Goal: Use online tool/utility

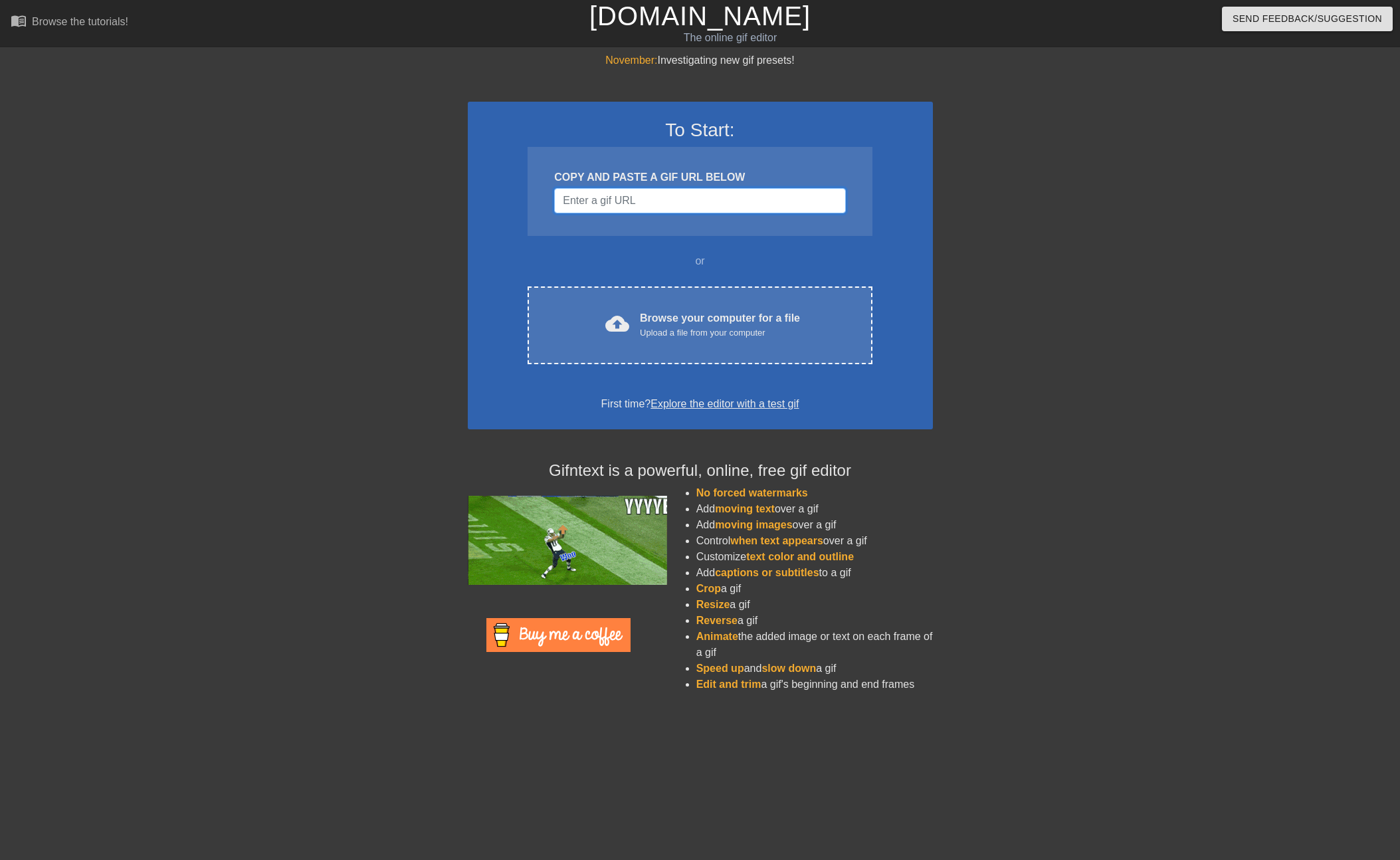
click at [738, 198] on input "Username" at bounding box center [699, 200] width 291 height 25
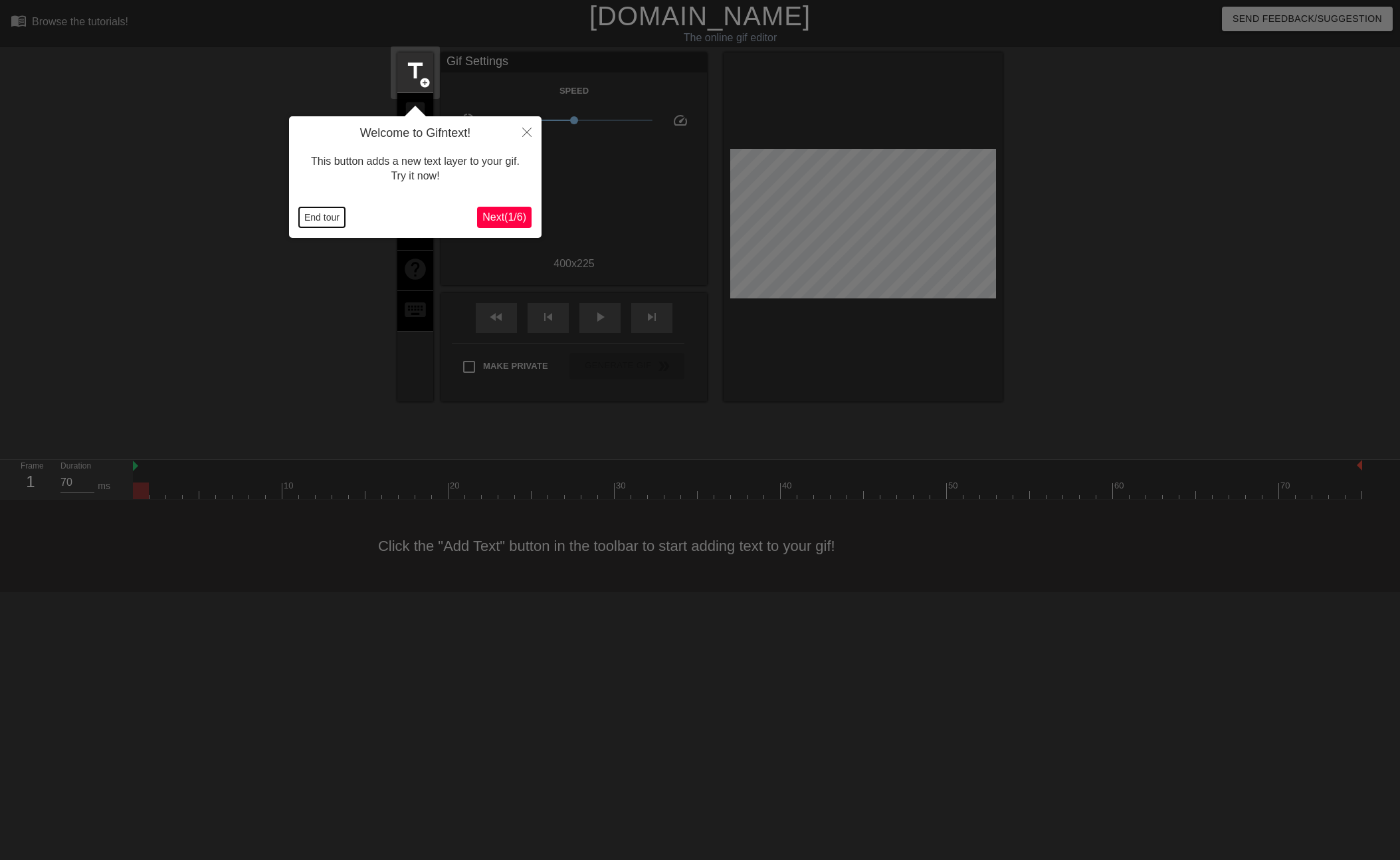
click at [323, 223] on button "End tour" at bounding box center [322, 217] width 46 height 20
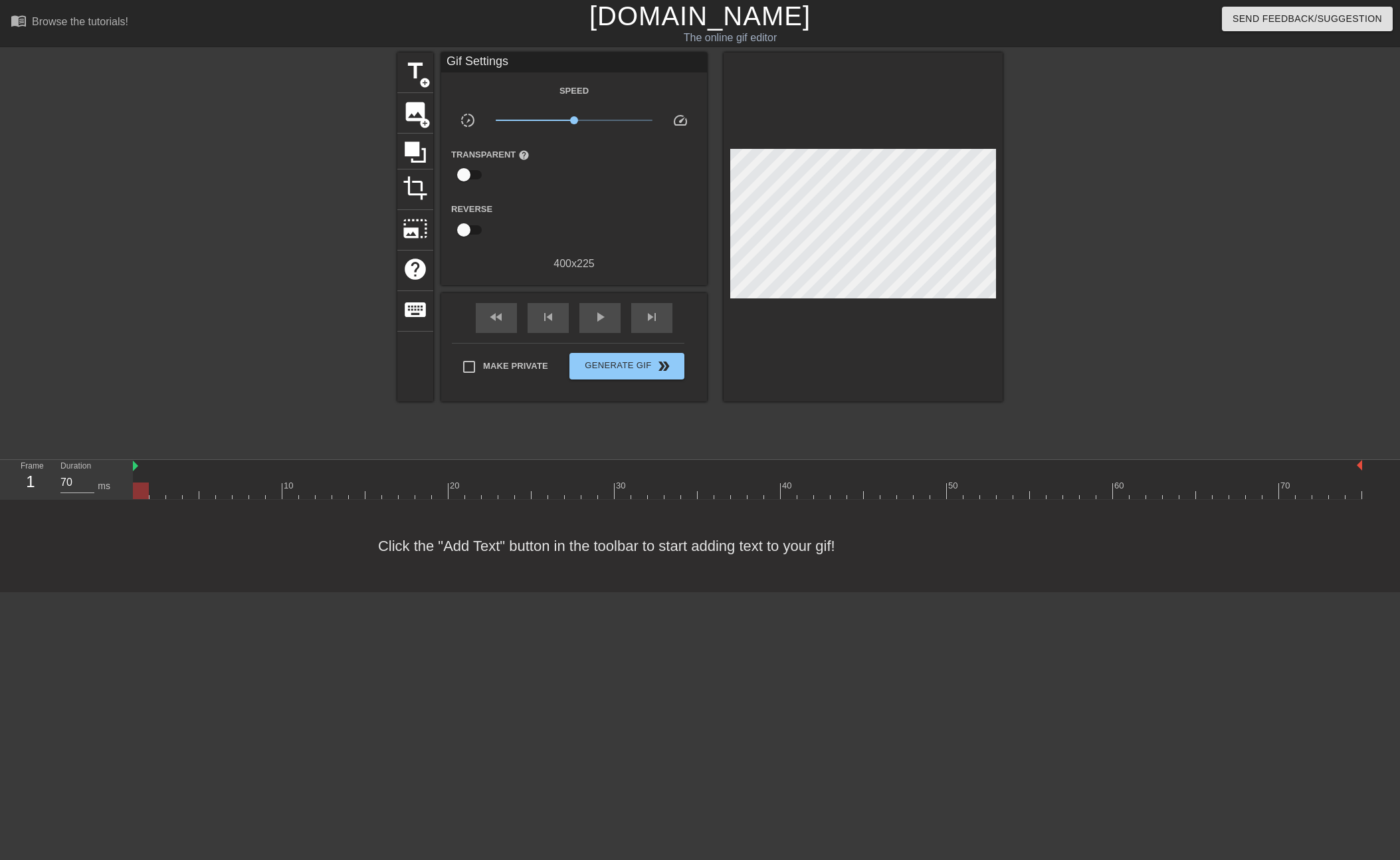
click at [511, 61] on div "Gif Settings" at bounding box center [574, 62] width 266 height 20
click at [409, 61] on span "title" at bounding box center [415, 71] width 25 height 25
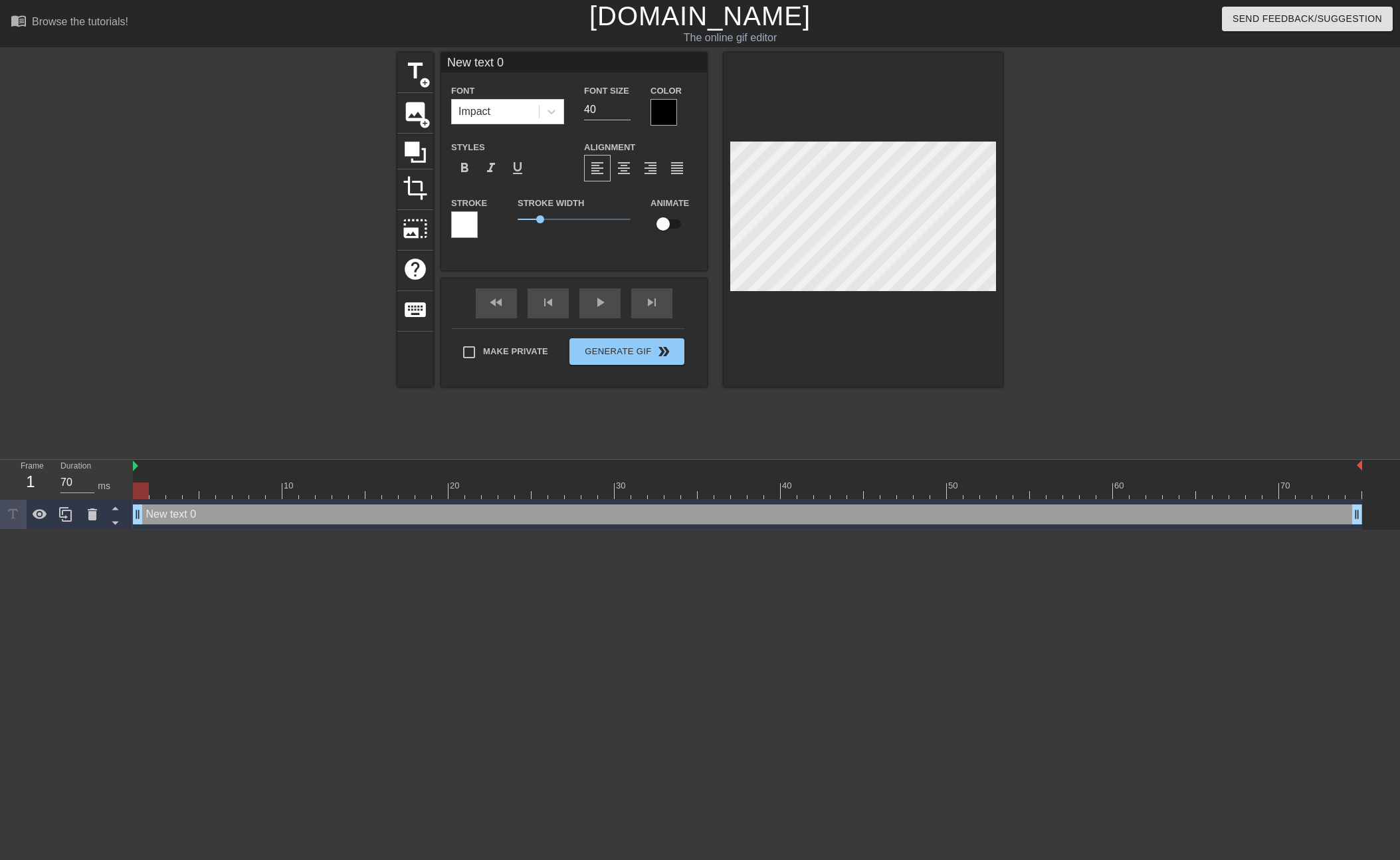
click at [475, 58] on input "New text 0" at bounding box center [574, 62] width 266 height 20
type input "u/DarthRaze"
click at [663, 110] on div at bounding box center [664, 112] width 27 height 27
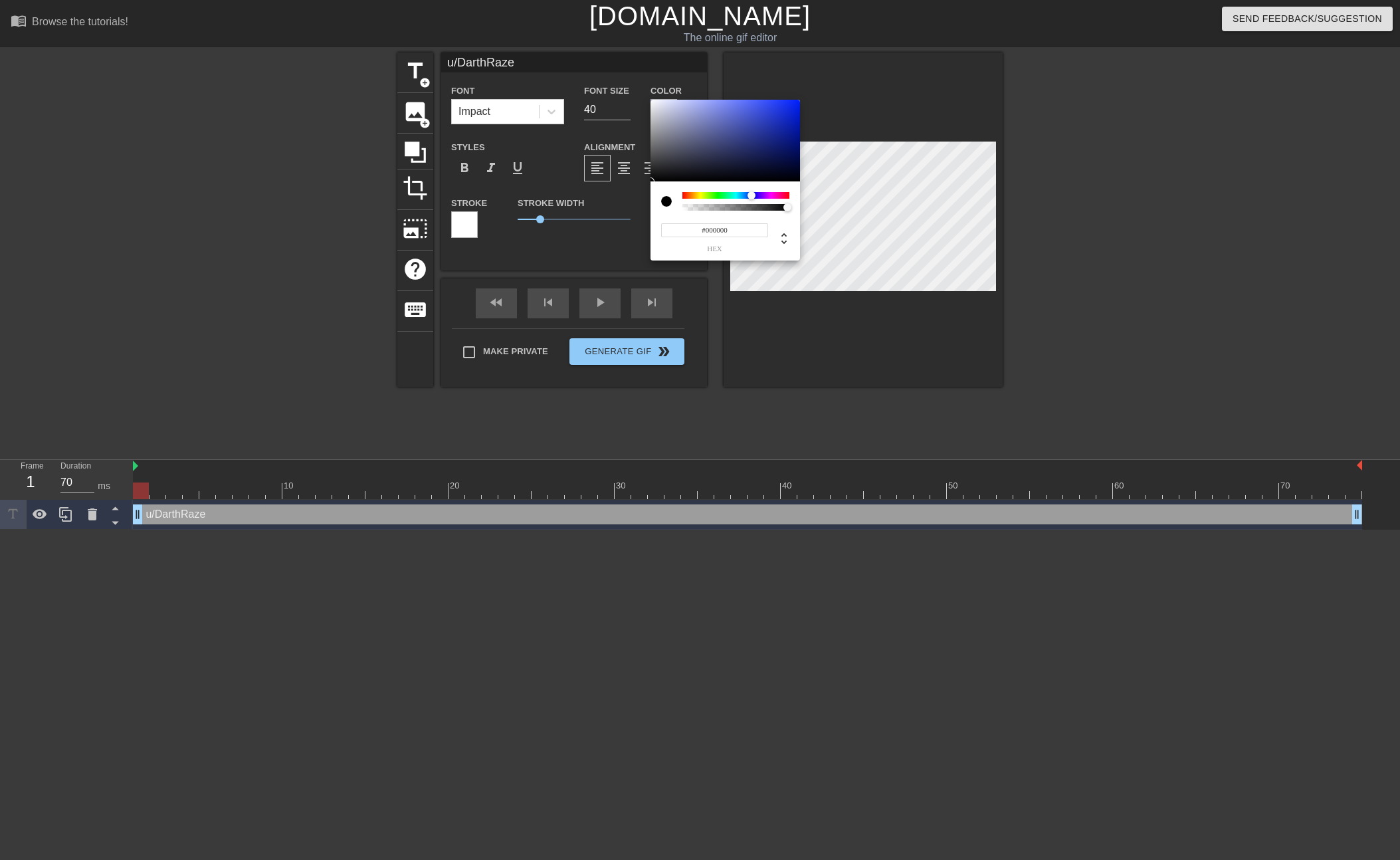
click at [752, 194] on div at bounding box center [736, 195] width 107 height 7
type input "#0020FF"
drag, startPoint x: 782, startPoint y: 114, endPoint x: 821, endPoint y: 93, distance: 44.3
click at [820, 93] on div "#0020FF hex" at bounding box center [700, 430] width 1400 height 860
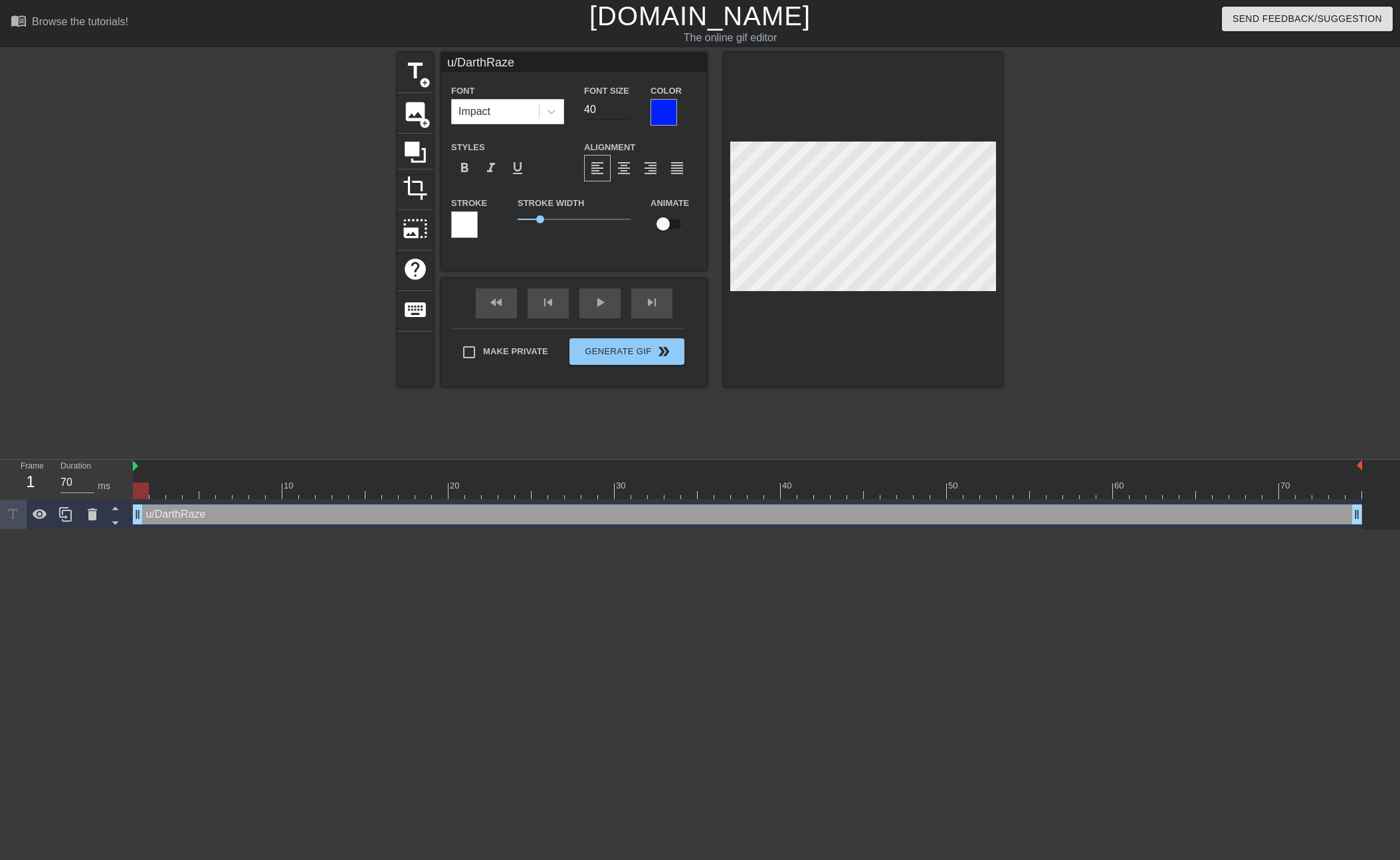
click at [601, 110] on input "40" at bounding box center [607, 109] width 46 height 21
type input "19"
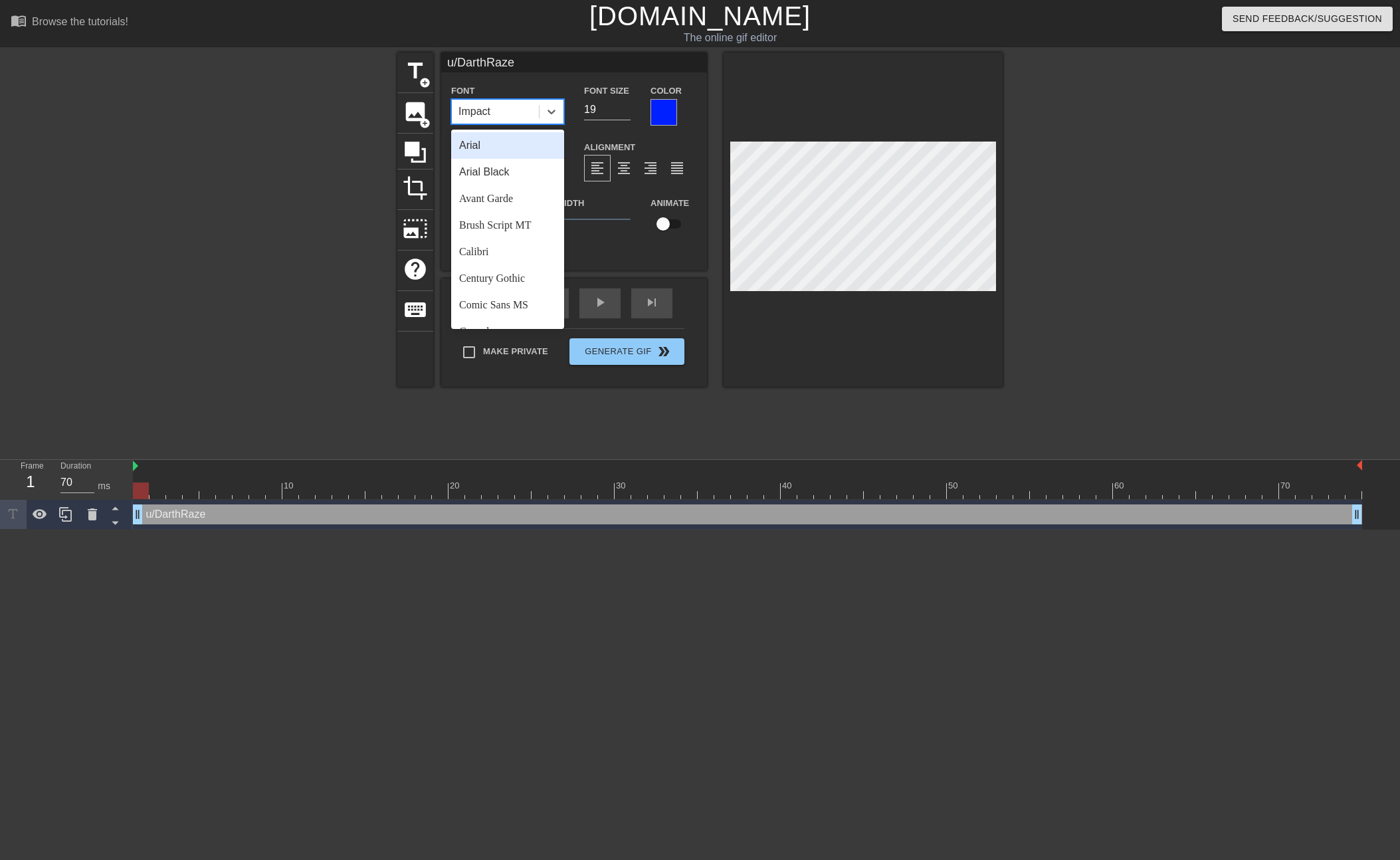
click at [535, 109] on div "Impact" at bounding box center [495, 112] width 87 height 24
click at [518, 145] on div "Arial" at bounding box center [507, 145] width 113 height 27
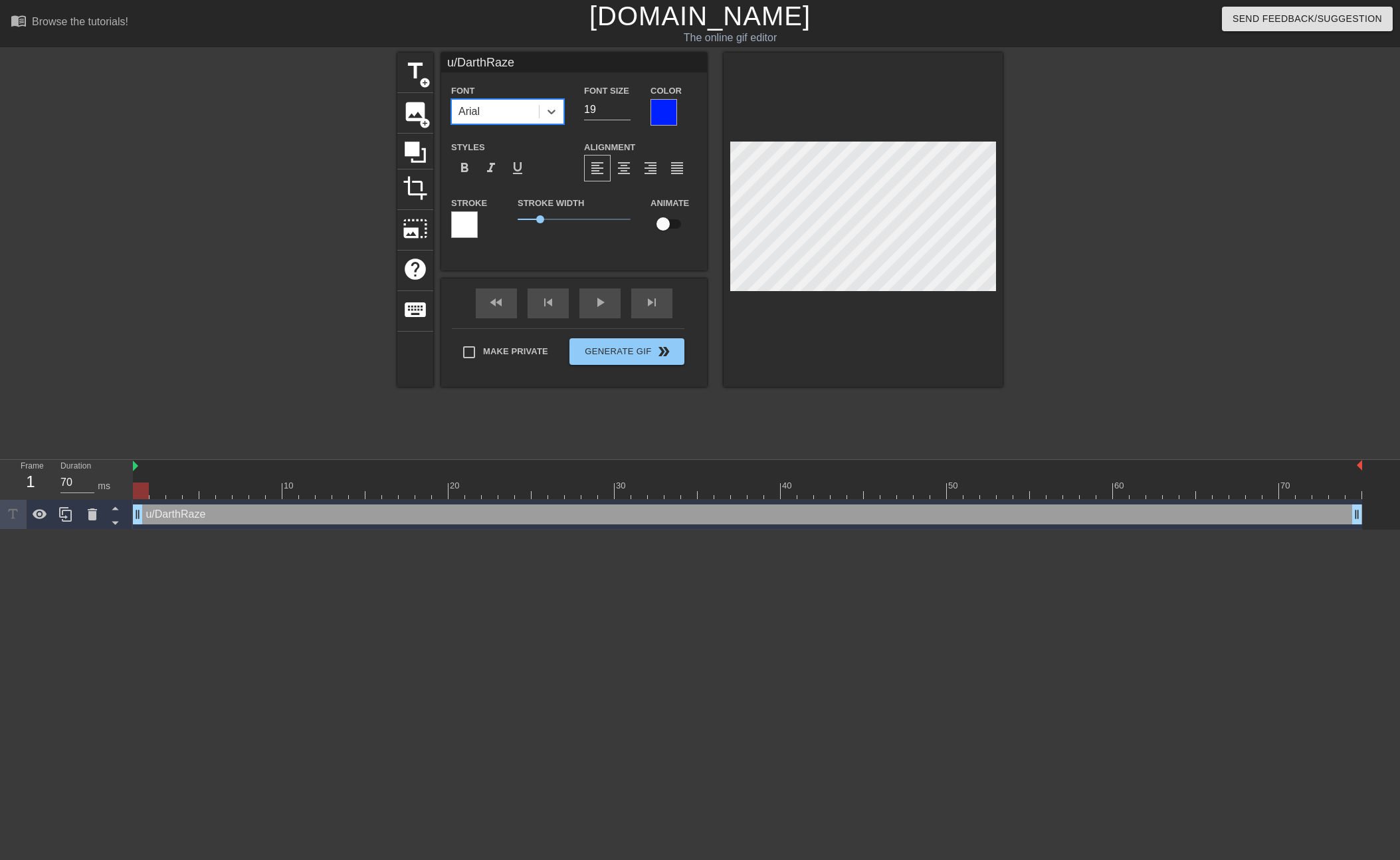
click at [475, 225] on div at bounding box center [464, 224] width 27 height 27
click at [667, 118] on div at bounding box center [664, 112] width 27 height 27
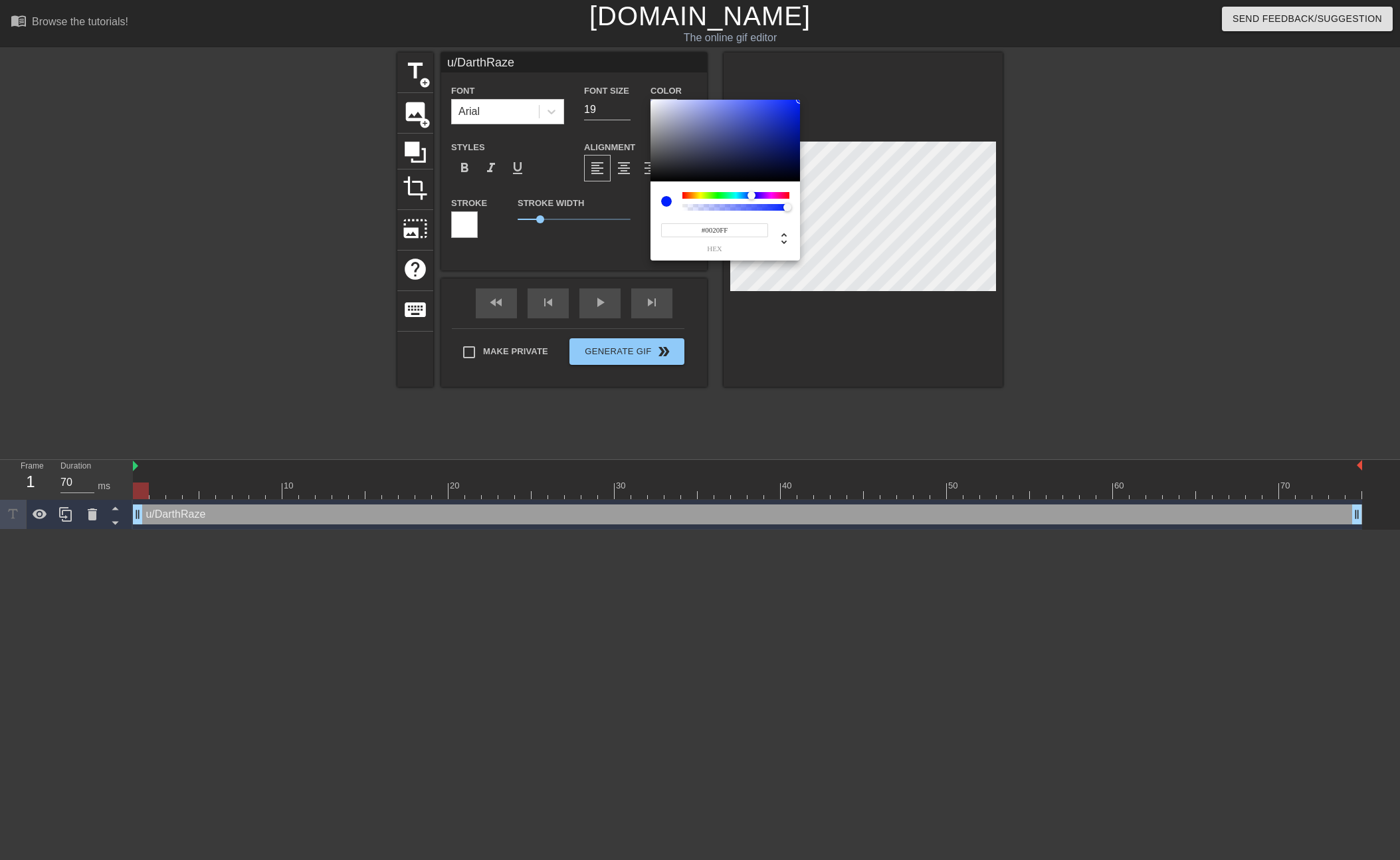
click at [732, 234] on input "#0020FF" at bounding box center [714, 230] width 107 height 14
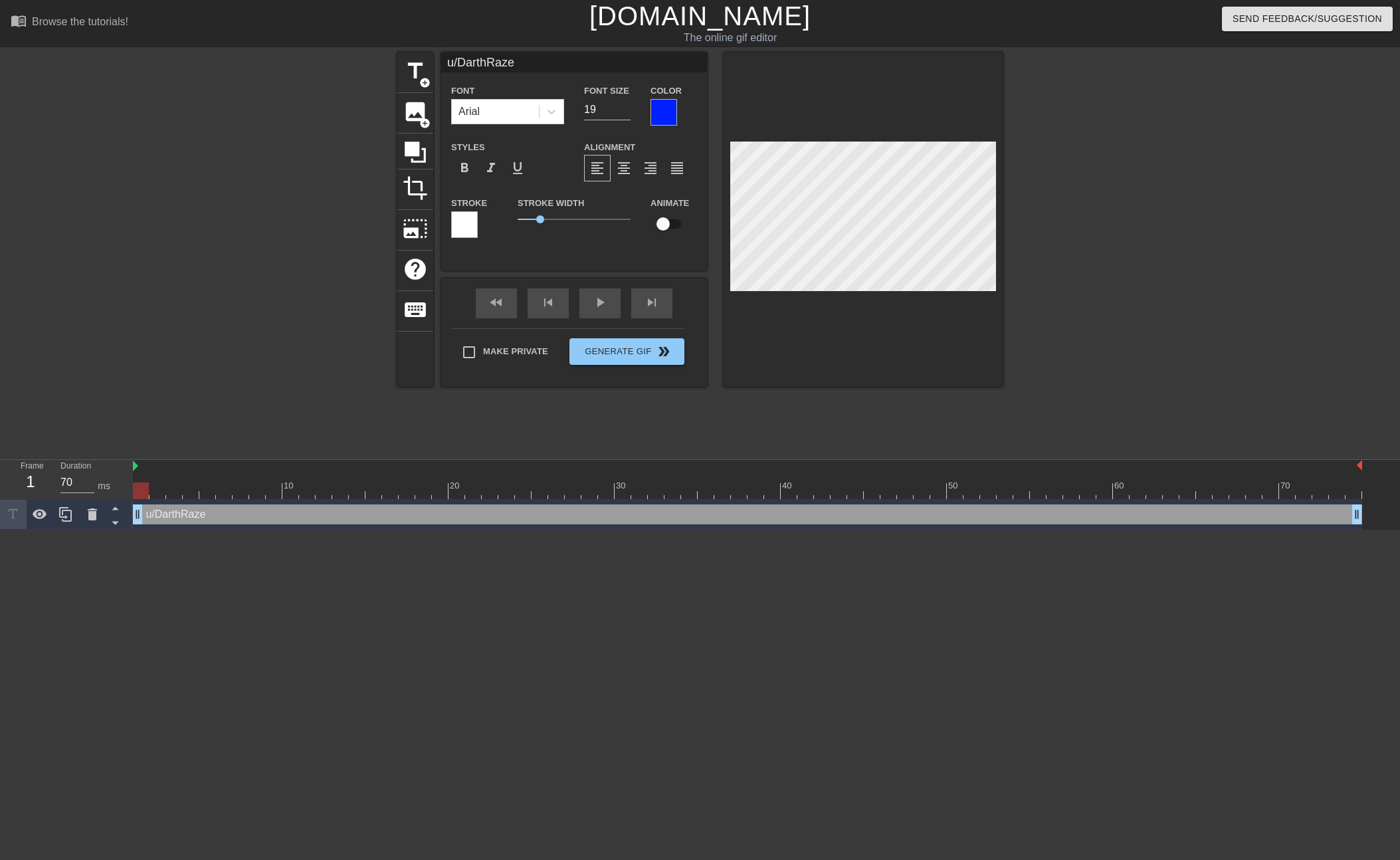
click at [465, 219] on div at bounding box center [464, 224] width 27 height 27
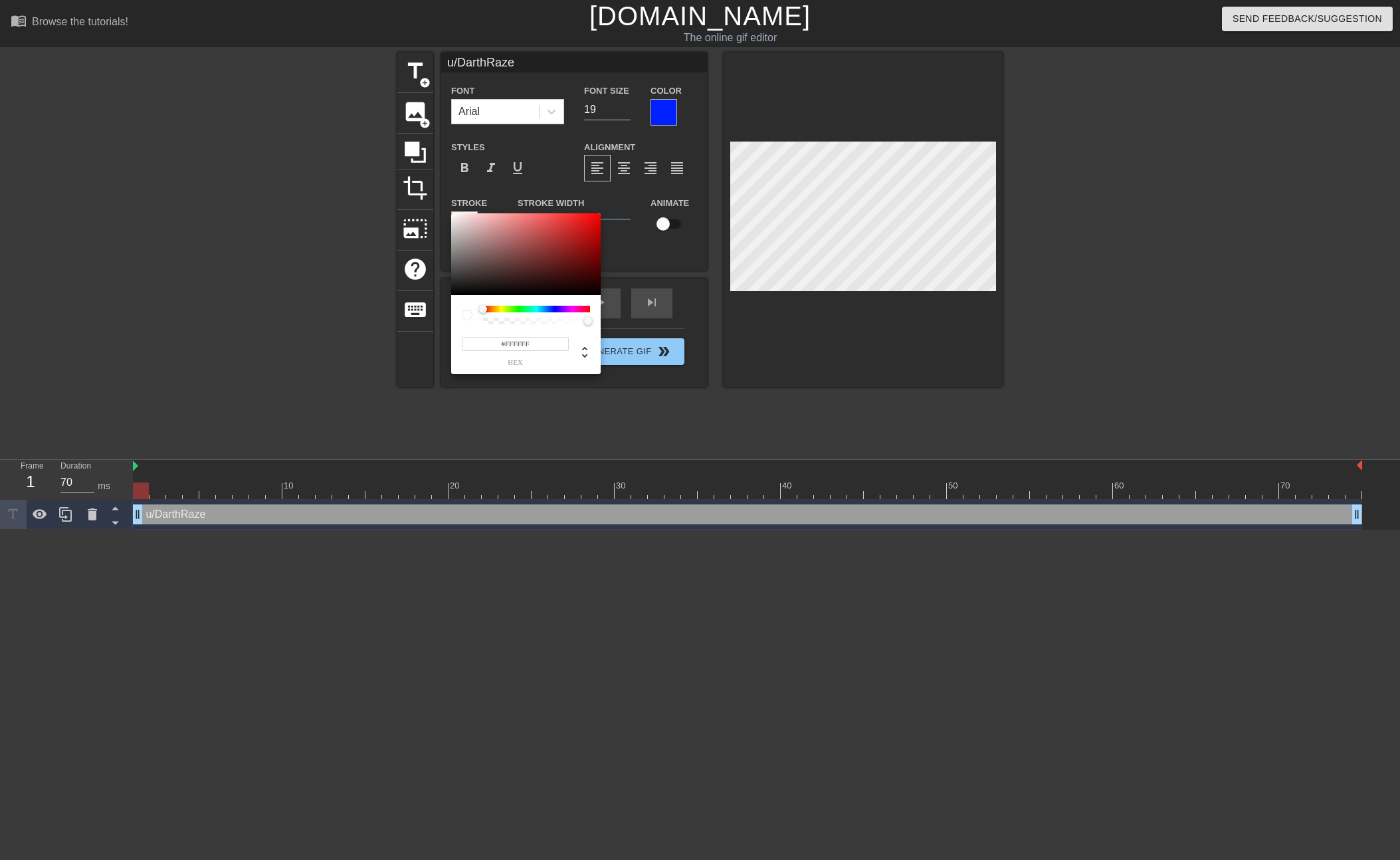
click at [525, 339] on input "#FFFFFF" at bounding box center [515, 344] width 107 height 14
paste input "0020"
type input "#0020FF"
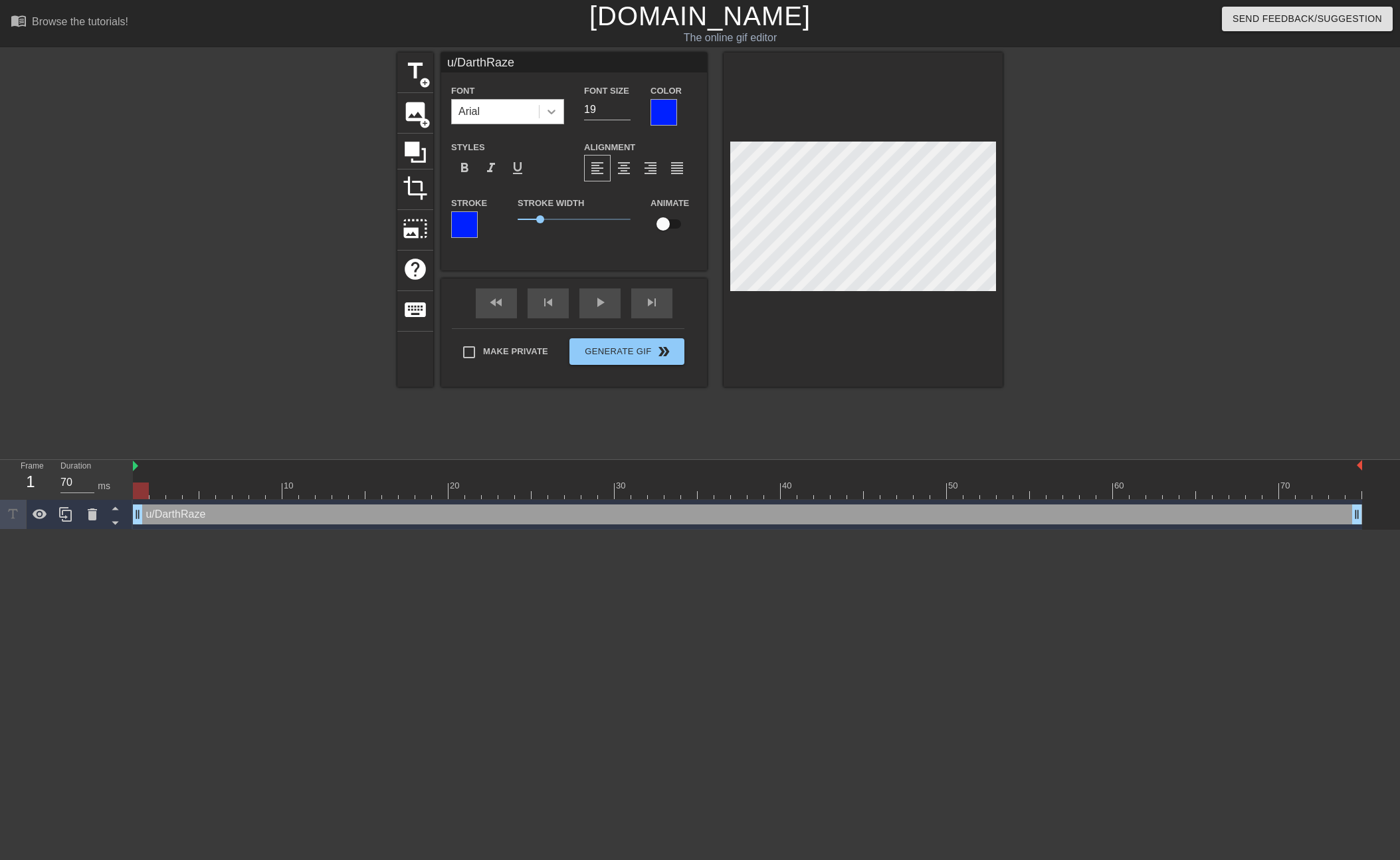
click at [549, 110] on icon at bounding box center [552, 112] width 14 height 14
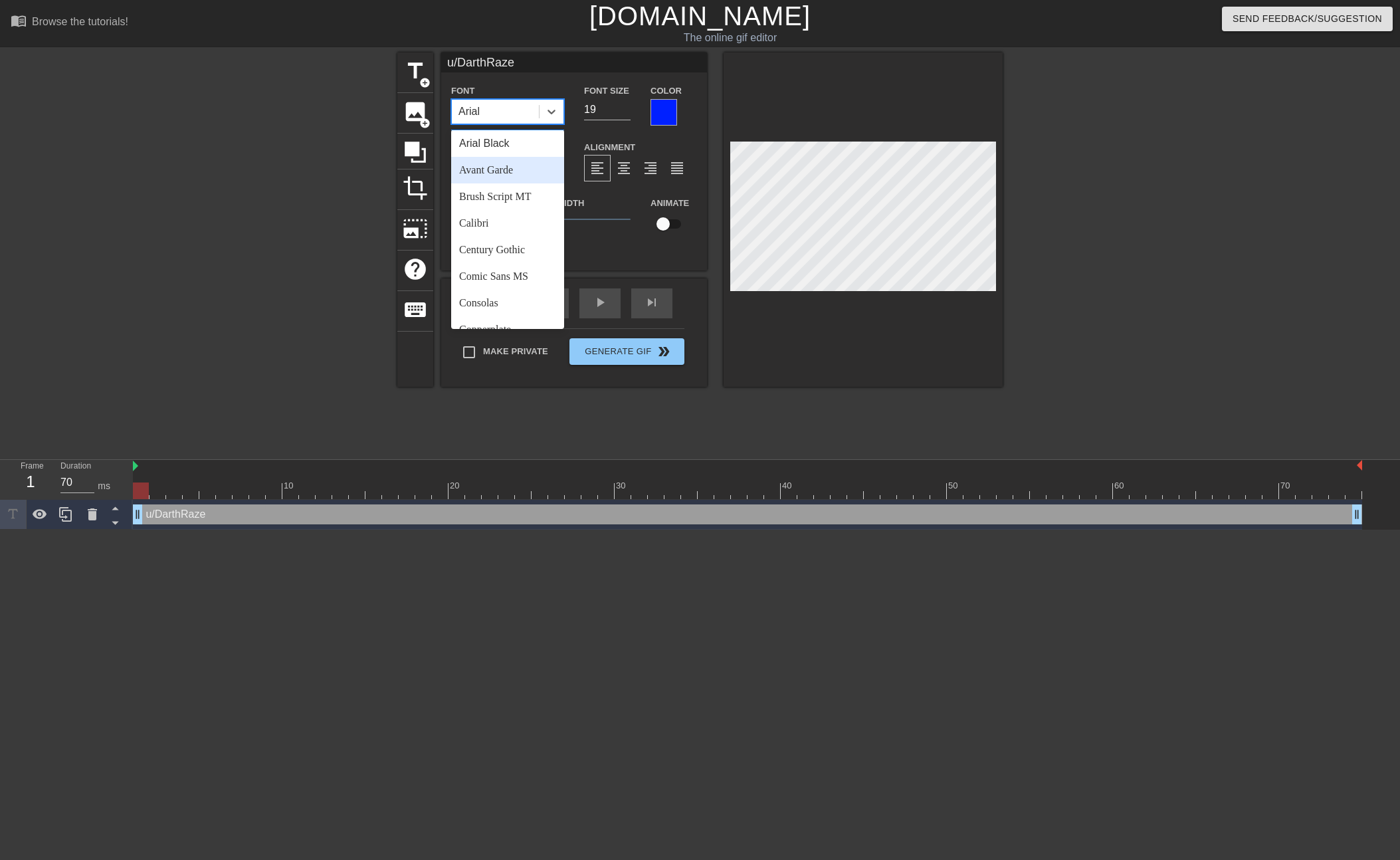
scroll to position [30, 0]
click at [508, 213] on div "Calibri" at bounding box center [507, 222] width 113 height 27
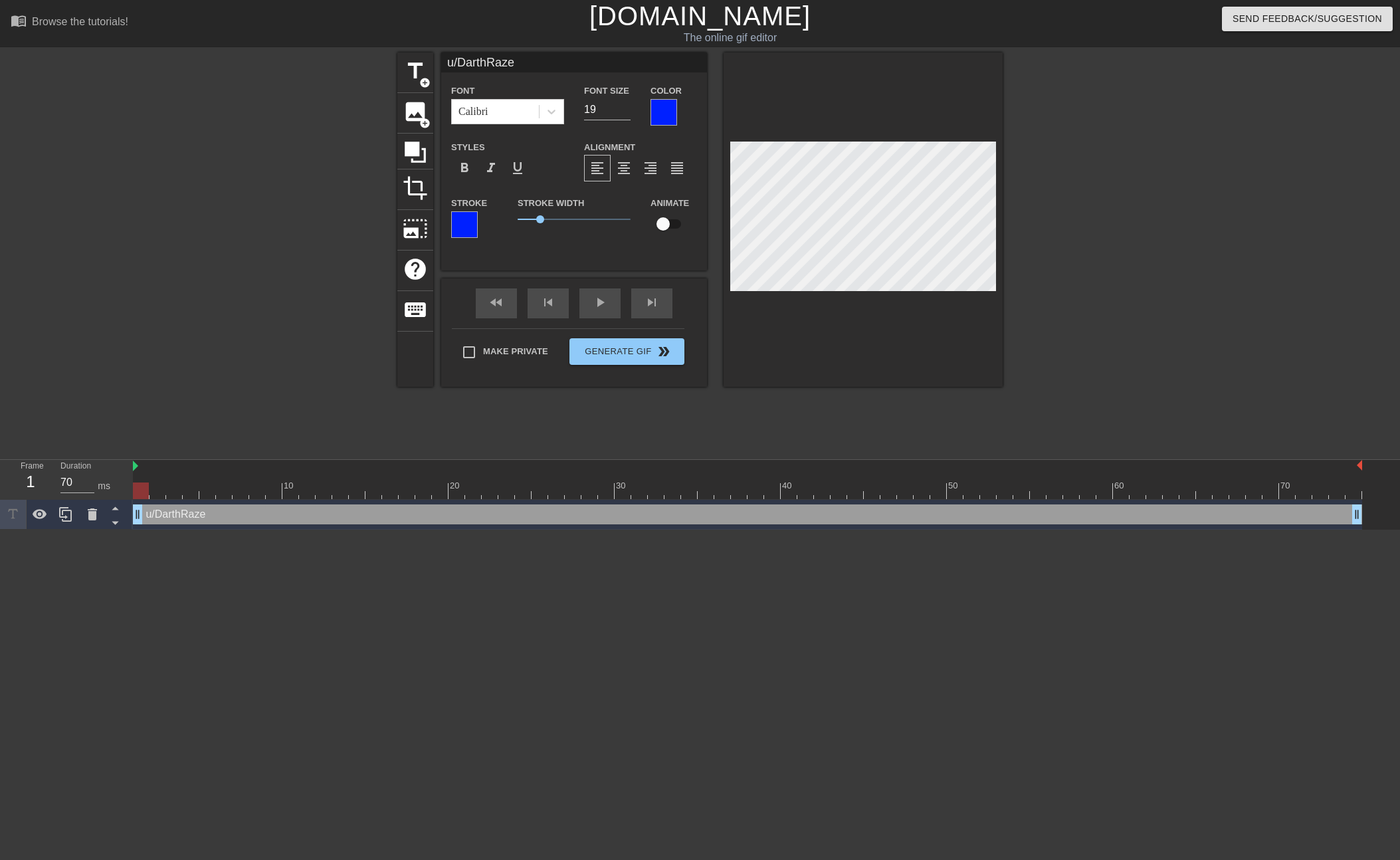
click at [478, 221] on div "Stroke" at bounding box center [474, 216] width 46 height 43
click at [466, 222] on div at bounding box center [464, 224] width 27 height 27
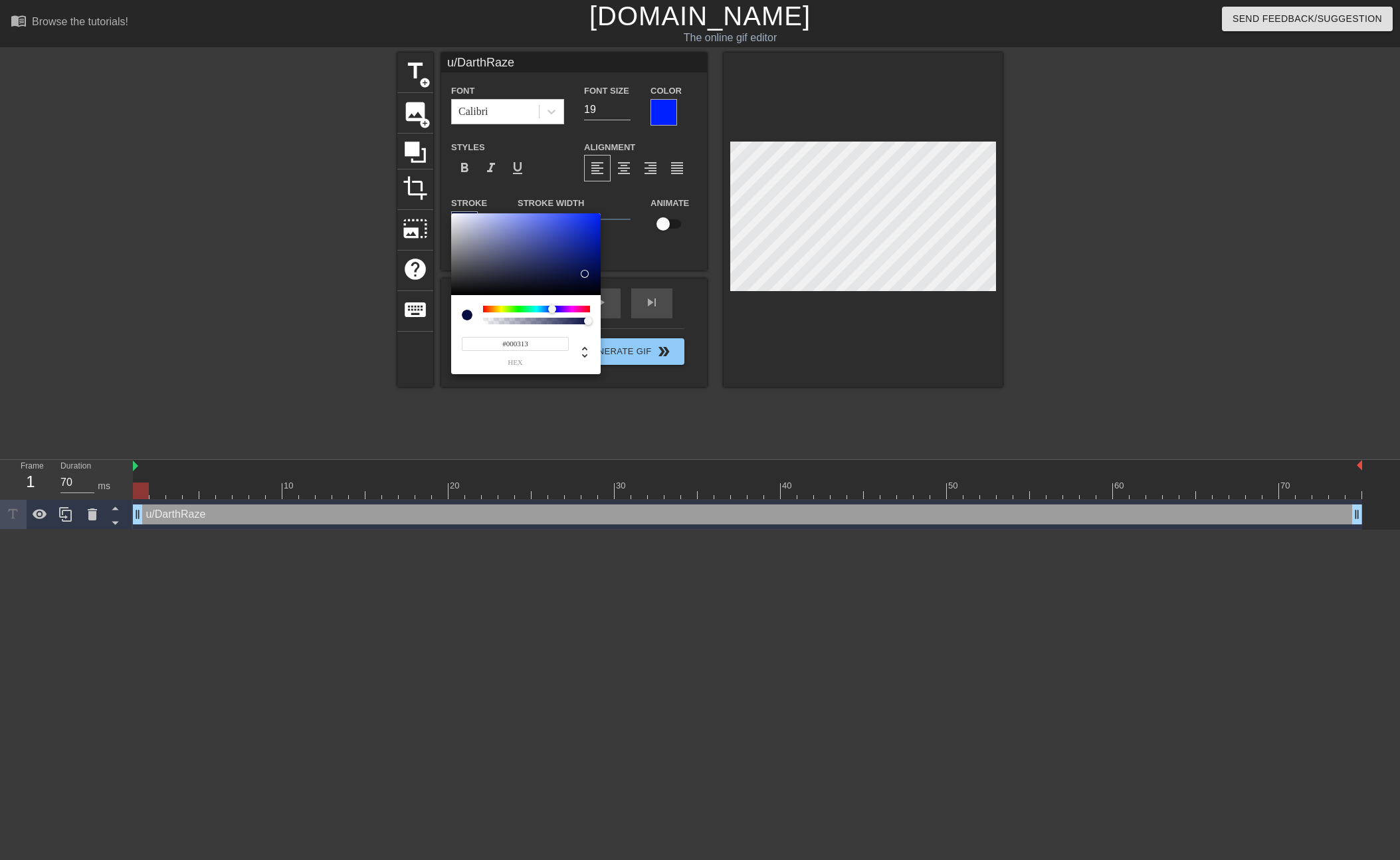
type input "#000000"
drag, startPoint x: 585, startPoint y: 274, endPoint x: 626, endPoint y: 316, distance: 58.7
click at [626, 316] on div "#000000 hex" at bounding box center [700, 430] width 1400 height 860
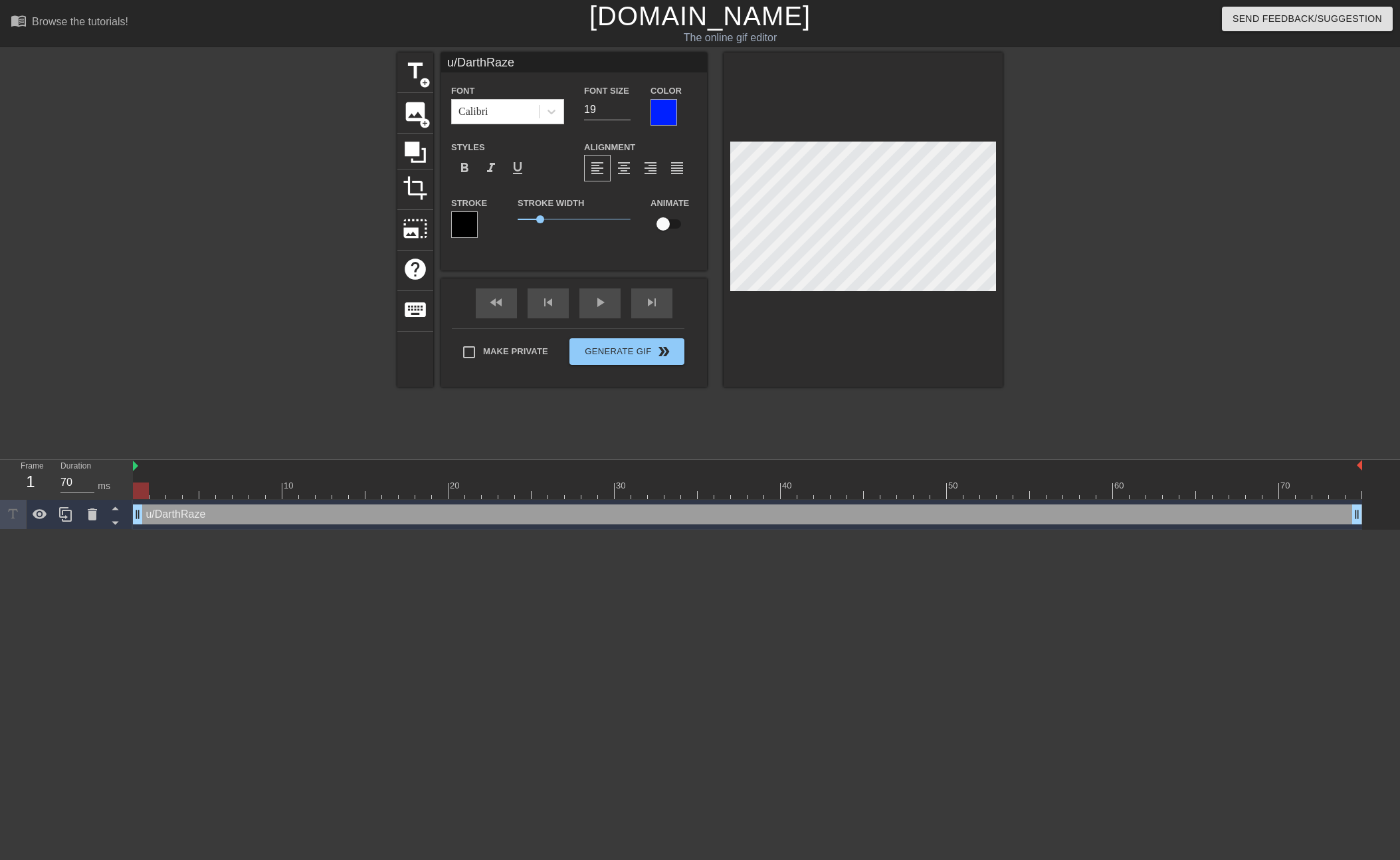
click at [664, 107] on div at bounding box center [664, 112] width 27 height 27
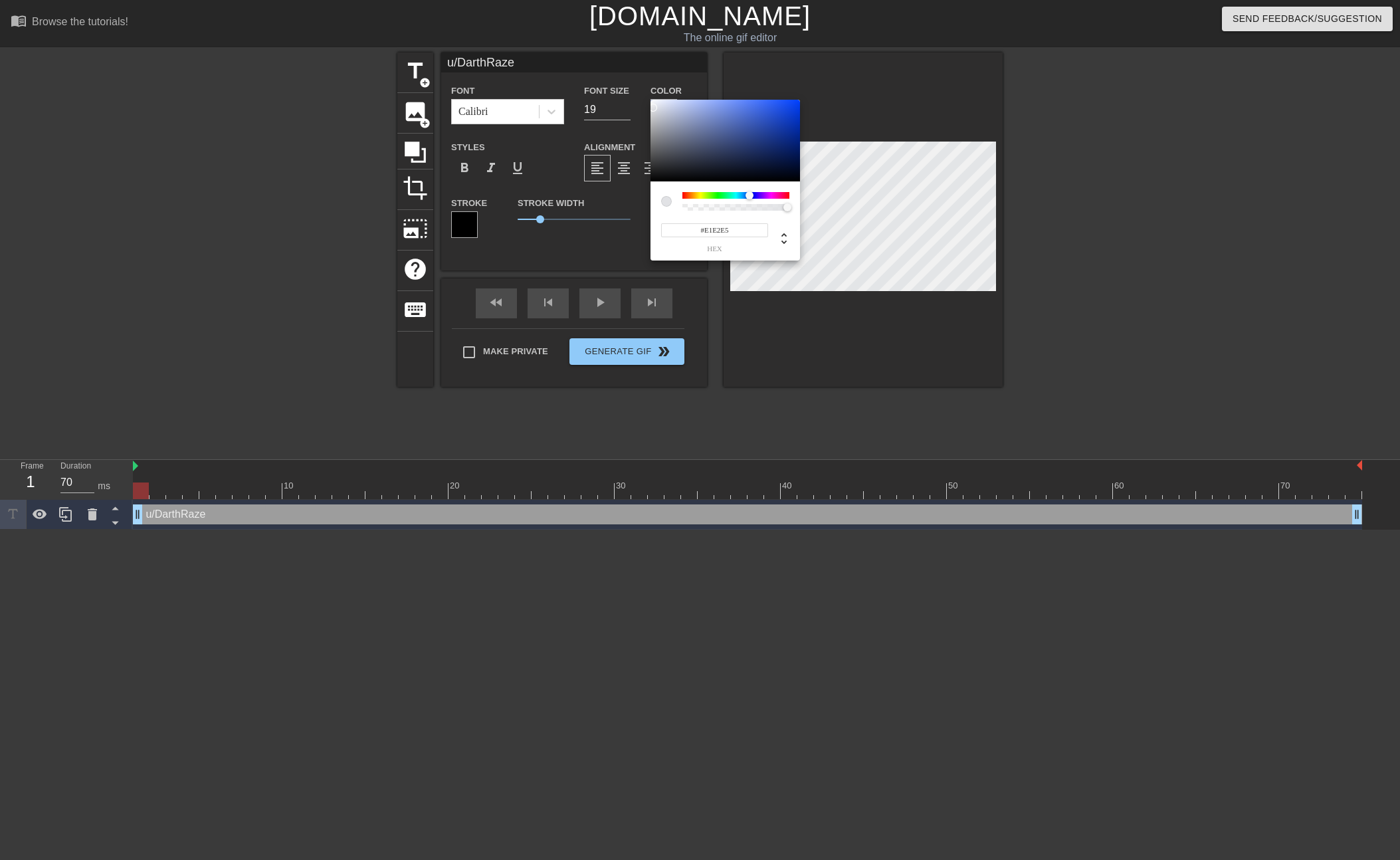
type input "#FFFFFF"
drag, startPoint x: 667, startPoint y: 157, endPoint x: 634, endPoint y: 77, distance: 86.5
click at [634, 77] on div "#FFFFFF hex" at bounding box center [700, 430] width 1400 height 860
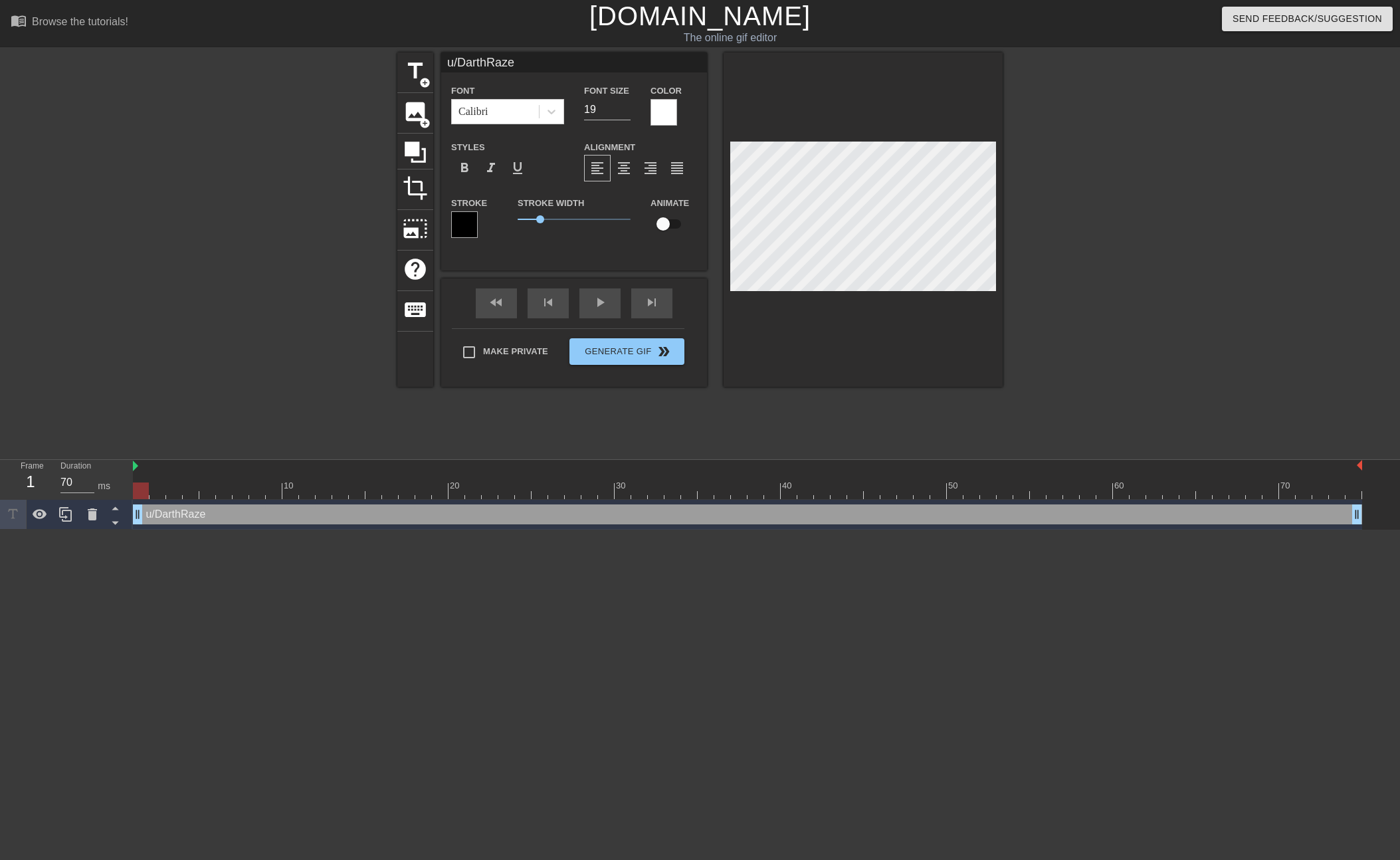
click at [462, 226] on div at bounding box center [464, 224] width 27 height 27
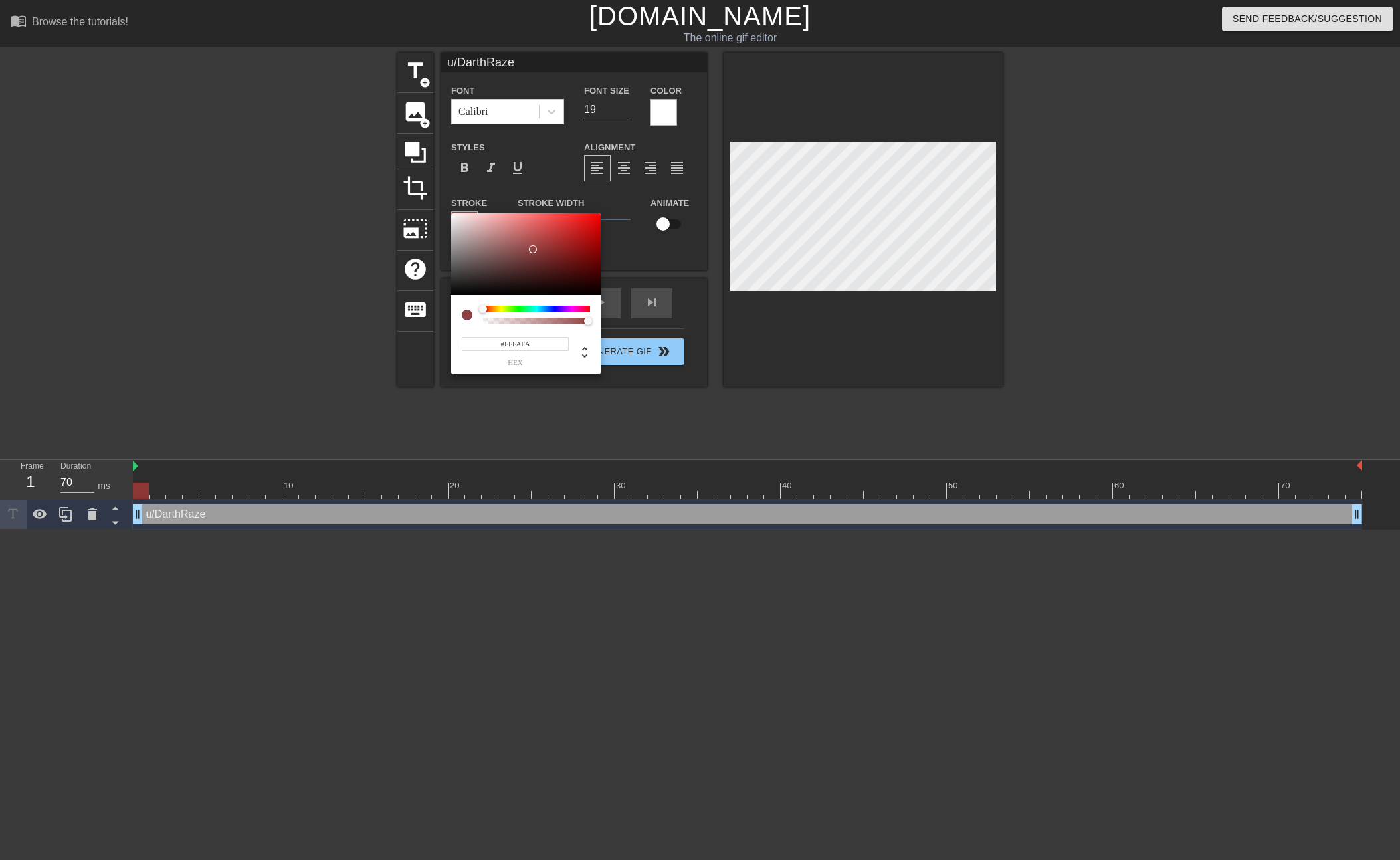
type input "#FFFFFF"
drag, startPoint x: 525, startPoint y: 248, endPoint x: 423, endPoint y: 188, distance: 118.3
click at [423, 189] on div "#FFFFFF hex" at bounding box center [700, 430] width 1400 height 860
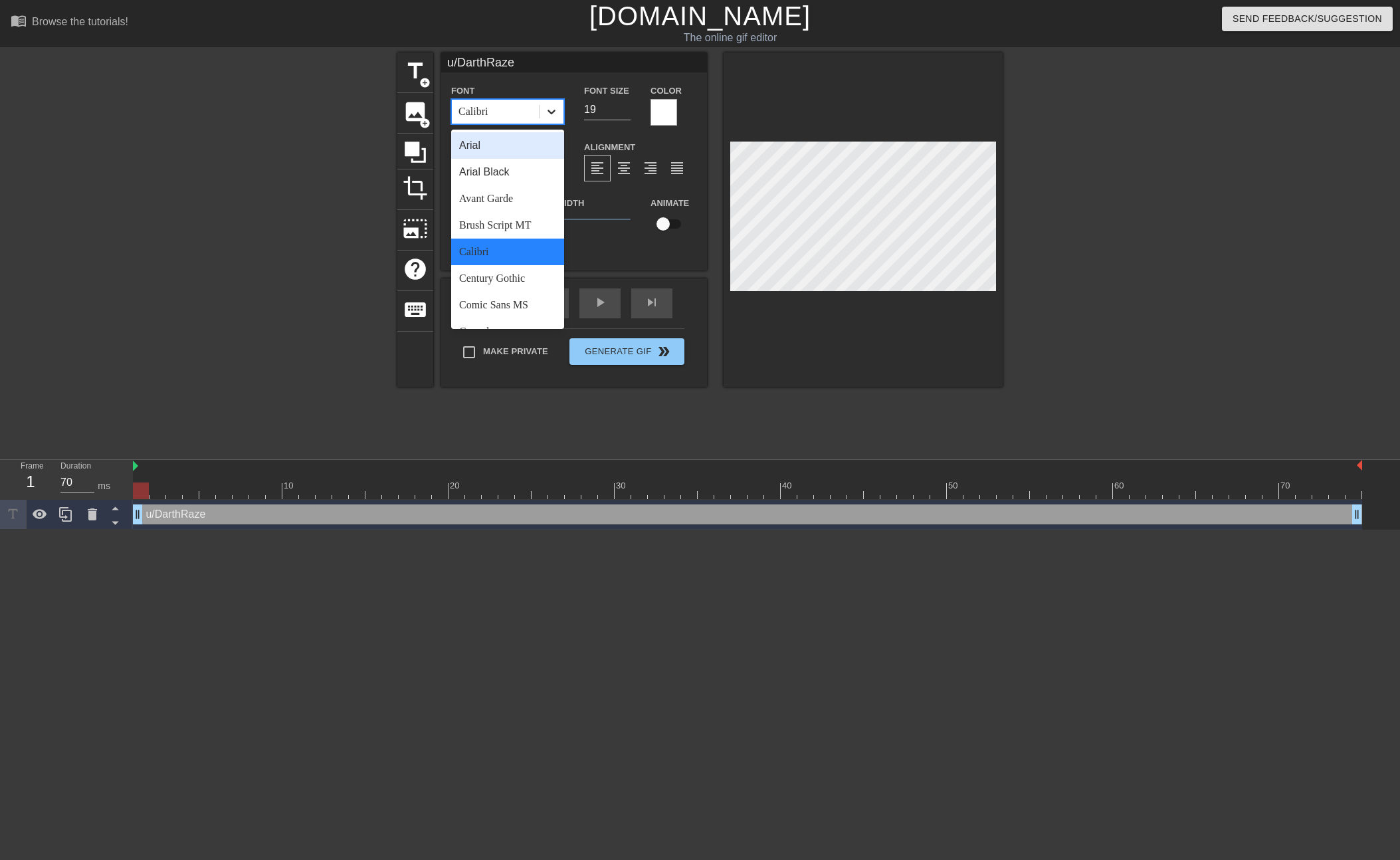
click at [552, 109] on icon at bounding box center [552, 112] width 14 height 14
click at [530, 146] on div "Arial" at bounding box center [507, 145] width 113 height 27
click at [538, 116] on div "Arial" at bounding box center [495, 112] width 87 height 24
click at [525, 209] on div "Comic Sans MS" at bounding box center [507, 206] width 113 height 27
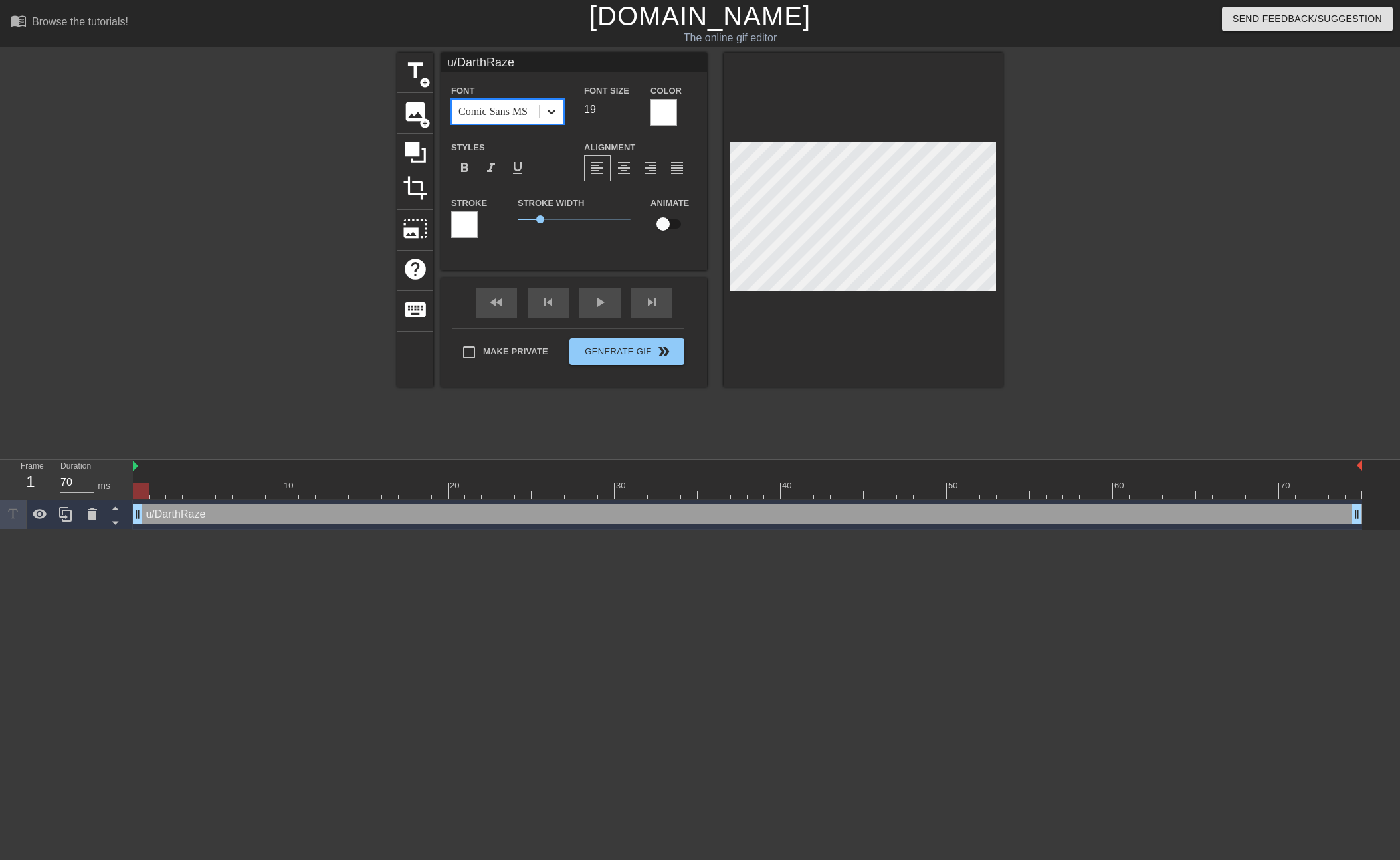
click at [544, 116] on div at bounding box center [552, 112] width 24 height 24
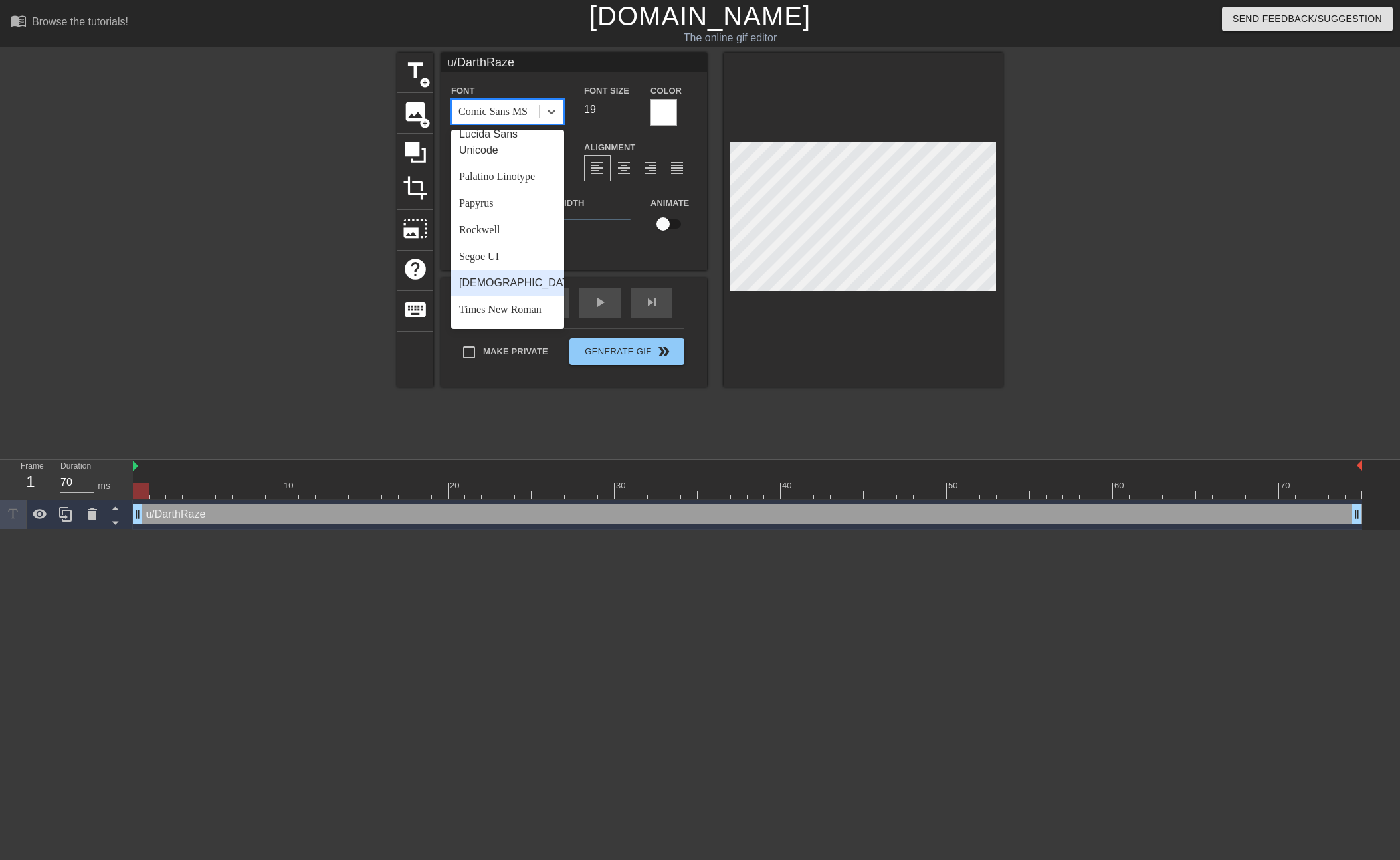
scroll to position [394, 0]
click at [505, 212] on div "Papyrus" at bounding box center [507, 219] width 113 height 27
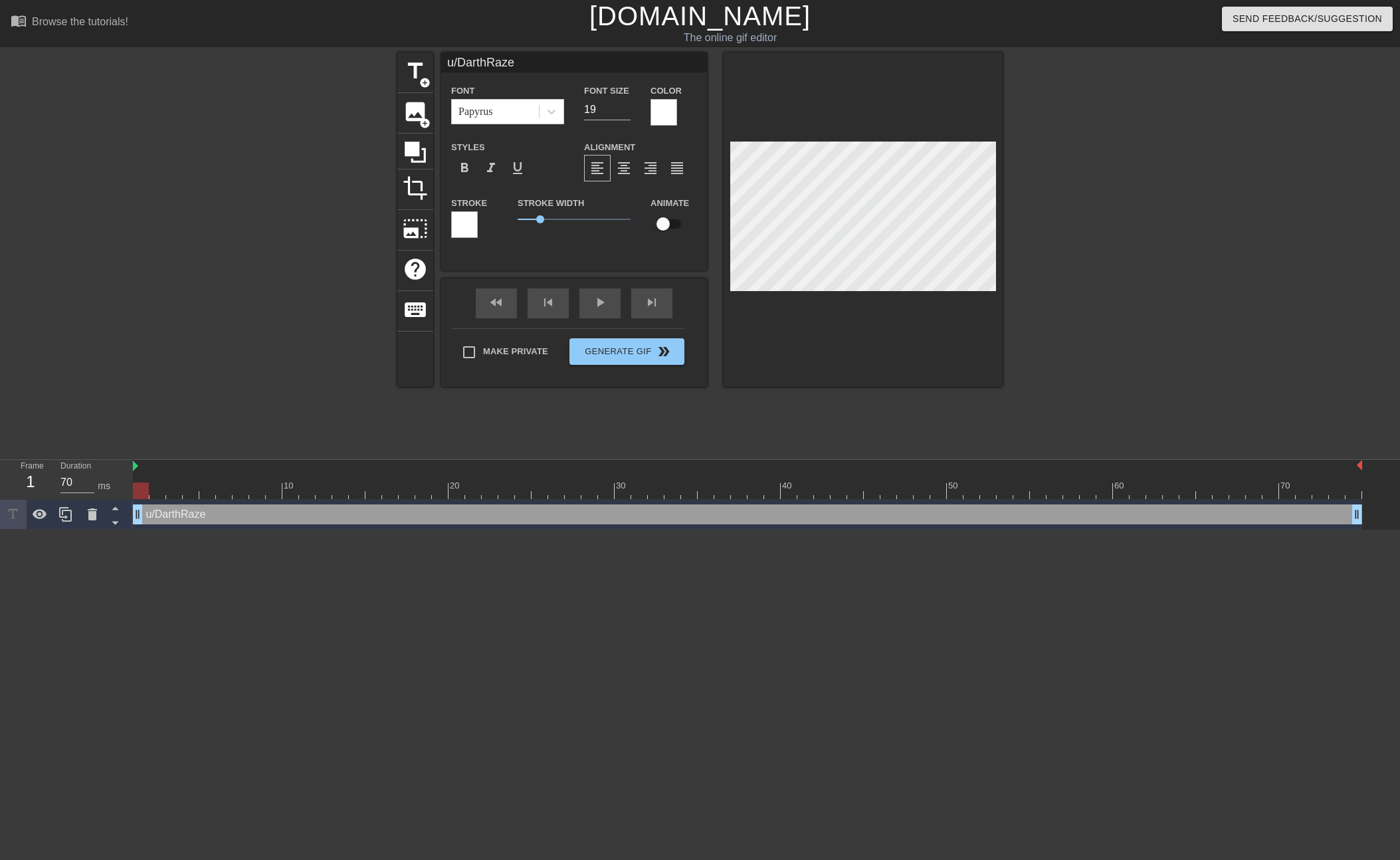
click at [624, 295] on div "fast_rewind skip_previous play_arrow skip_next" at bounding box center [574, 304] width 216 height 50
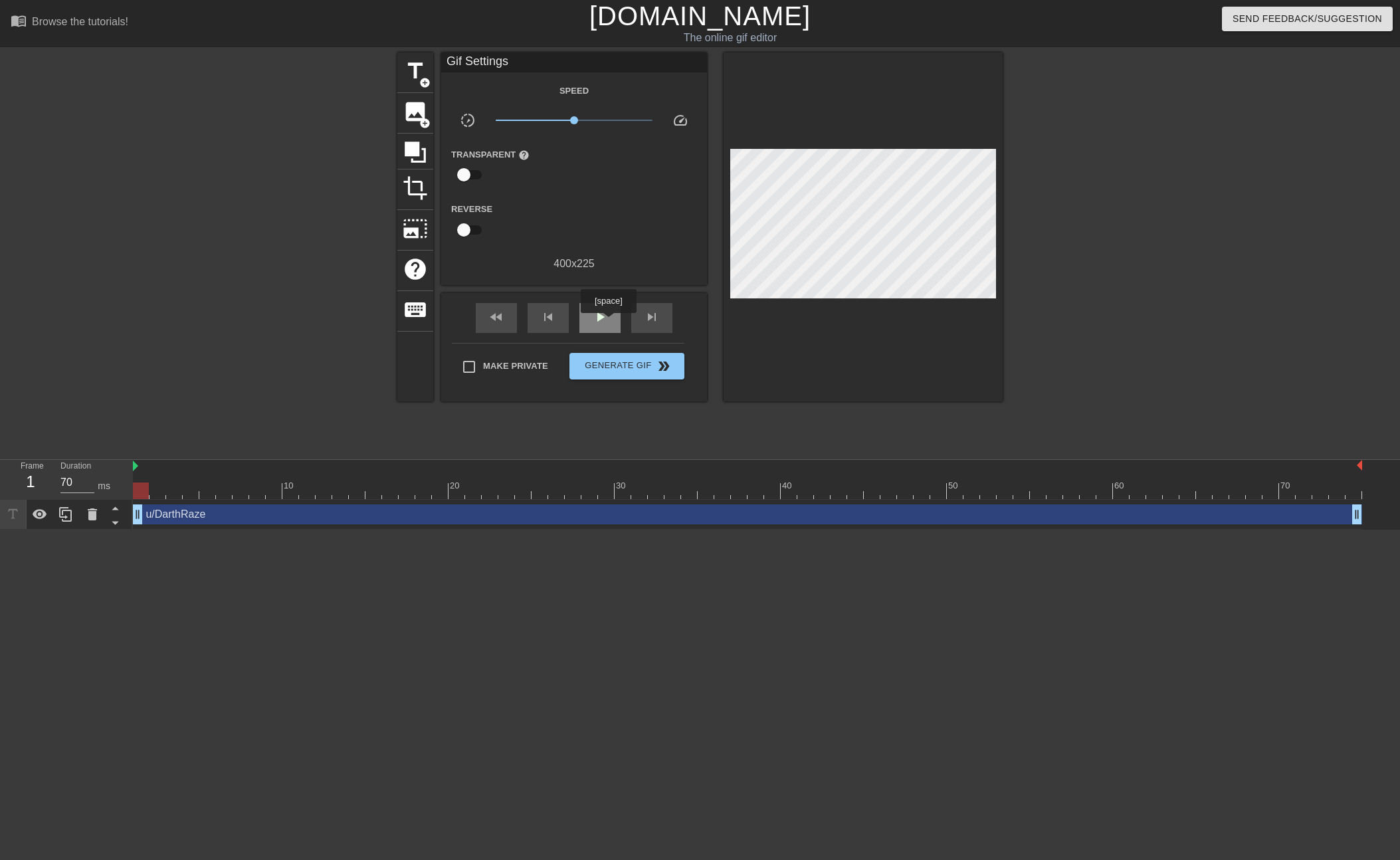
click at [610, 322] on div "play_arrow" at bounding box center [600, 317] width 41 height 30
click at [254, 501] on div "u/DarthRaze drag_handle drag_handle" at bounding box center [747, 514] width 1229 height 30
click at [233, 496] on div at bounding box center [747, 490] width 1229 height 17
type input "70"
drag, startPoint x: 241, startPoint y: 485, endPoint x: 88, endPoint y: 486, distance: 153.0
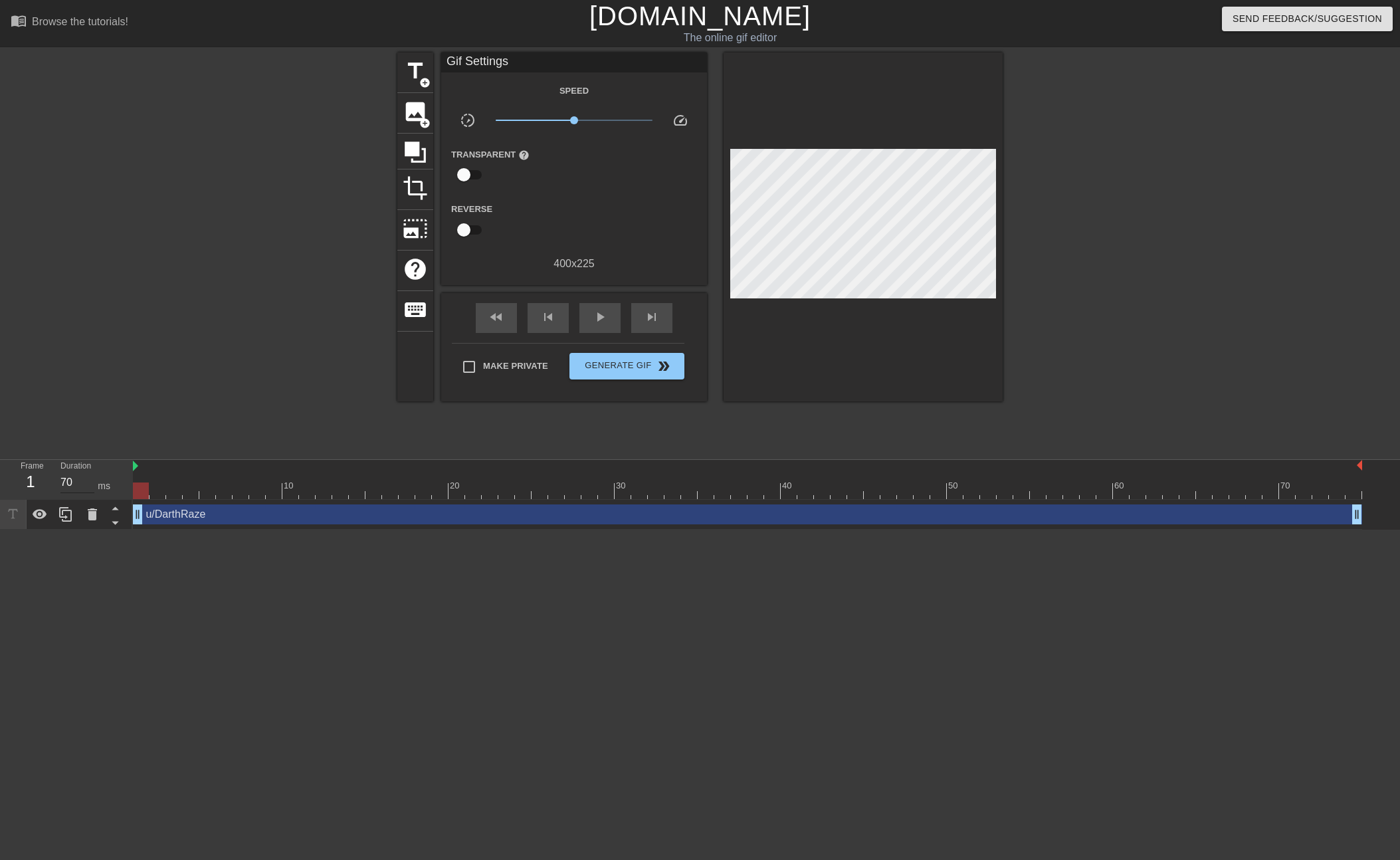
click at [88, 486] on div "Frame 1 Duration 70 ms 10 20 30 40 50 60 70 u/DarthRaze drag_handle drag_handle" at bounding box center [700, 495] width 1400 height 70
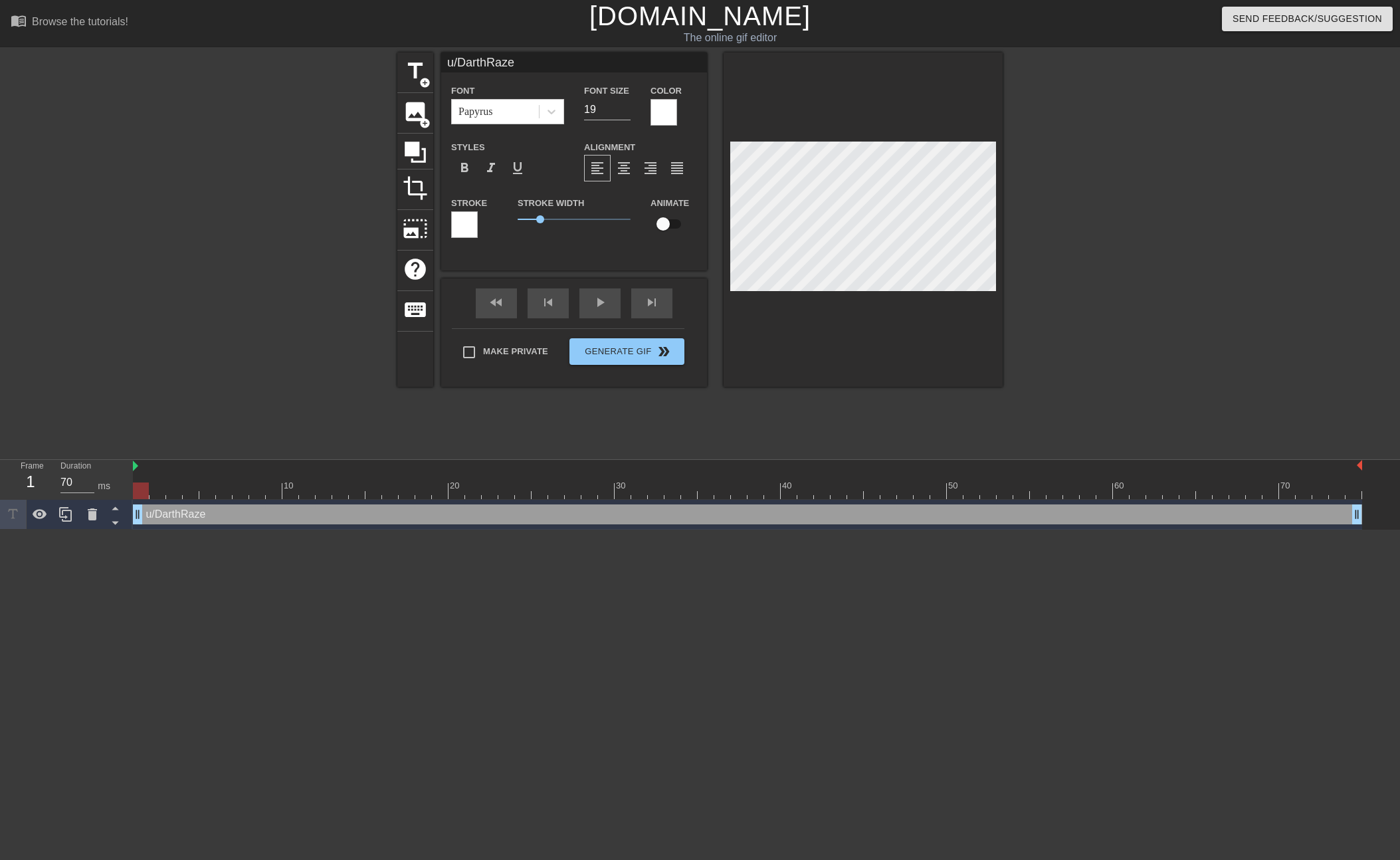
click at [672, 223] on input "checkbox" at bounding box center [664, 223] width 76 height 25
checkbox input "true"
click at [594, 294] on div "fast_rewind skip_previous play_arrow skip_next" at bounding box center [574, 304] width 216 height 50
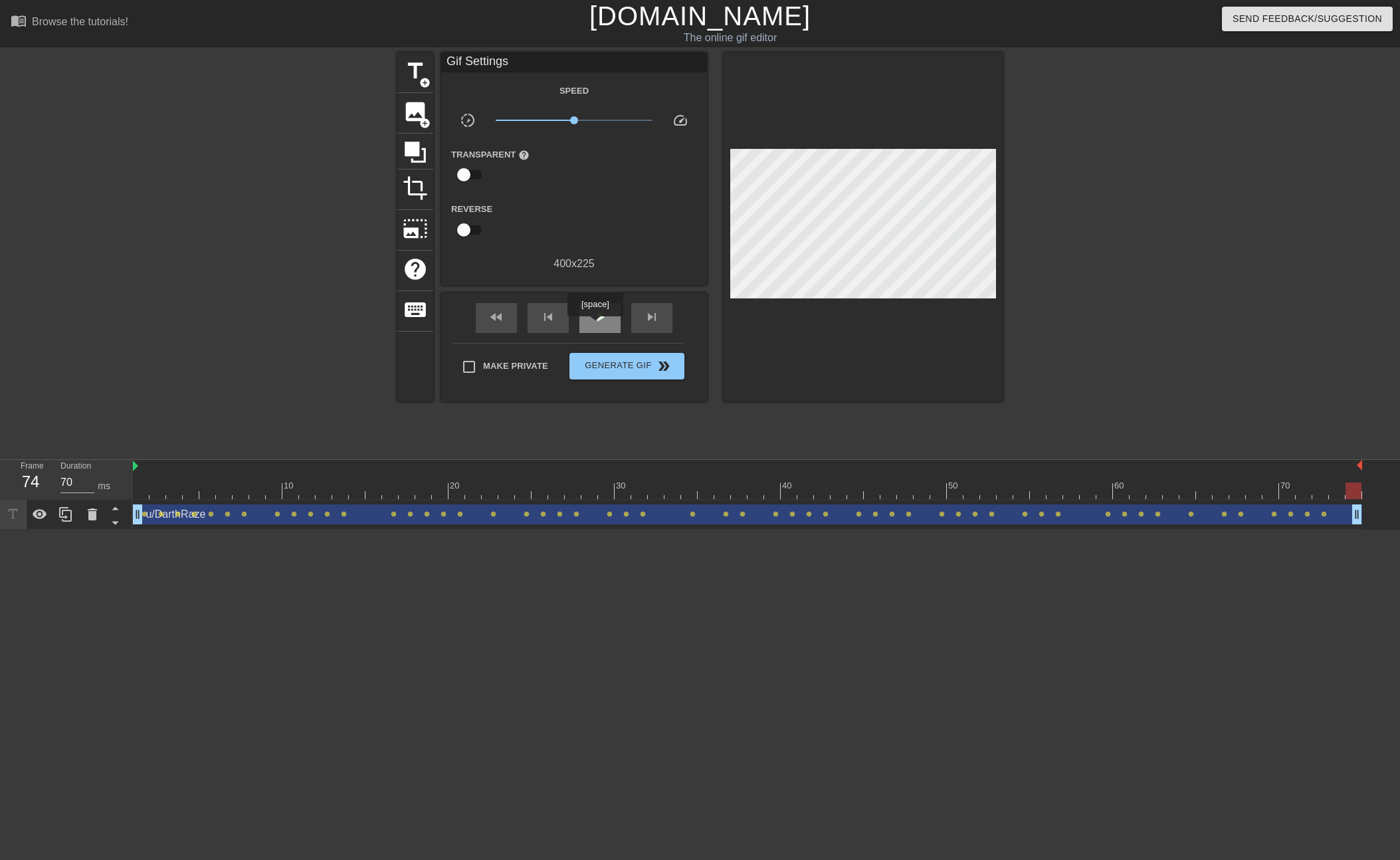
click at [597, 325] on span "play_arrow" at bounding box center [600, 317] width 16 height 16
type input "60"
click at [620, 360] on span "Generate Gif double_arrow" at bounding box center [626, 366] width 104 height 16
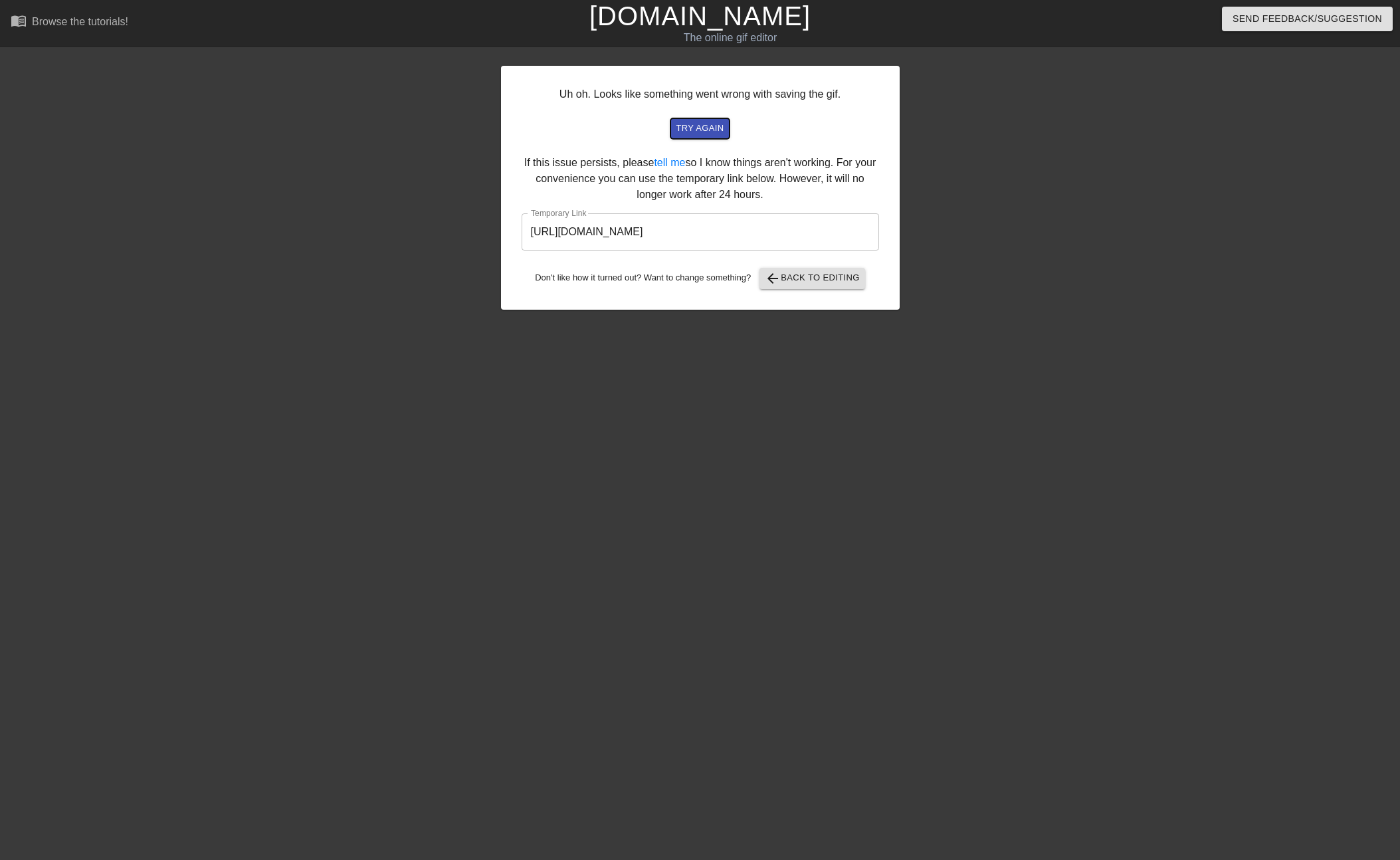
click at [689, 121] on span "try again" at bounding box center [699, 128] width 48 height 15
drag, startPoint x: 806, startPoint y: 228, endPoint x: 635, endPoint y: 228, distance: 171.0
click at [635, 228] on input "[URL][DOMAIN_NAME]" at bounding box center [700, 232] width 358 height 37
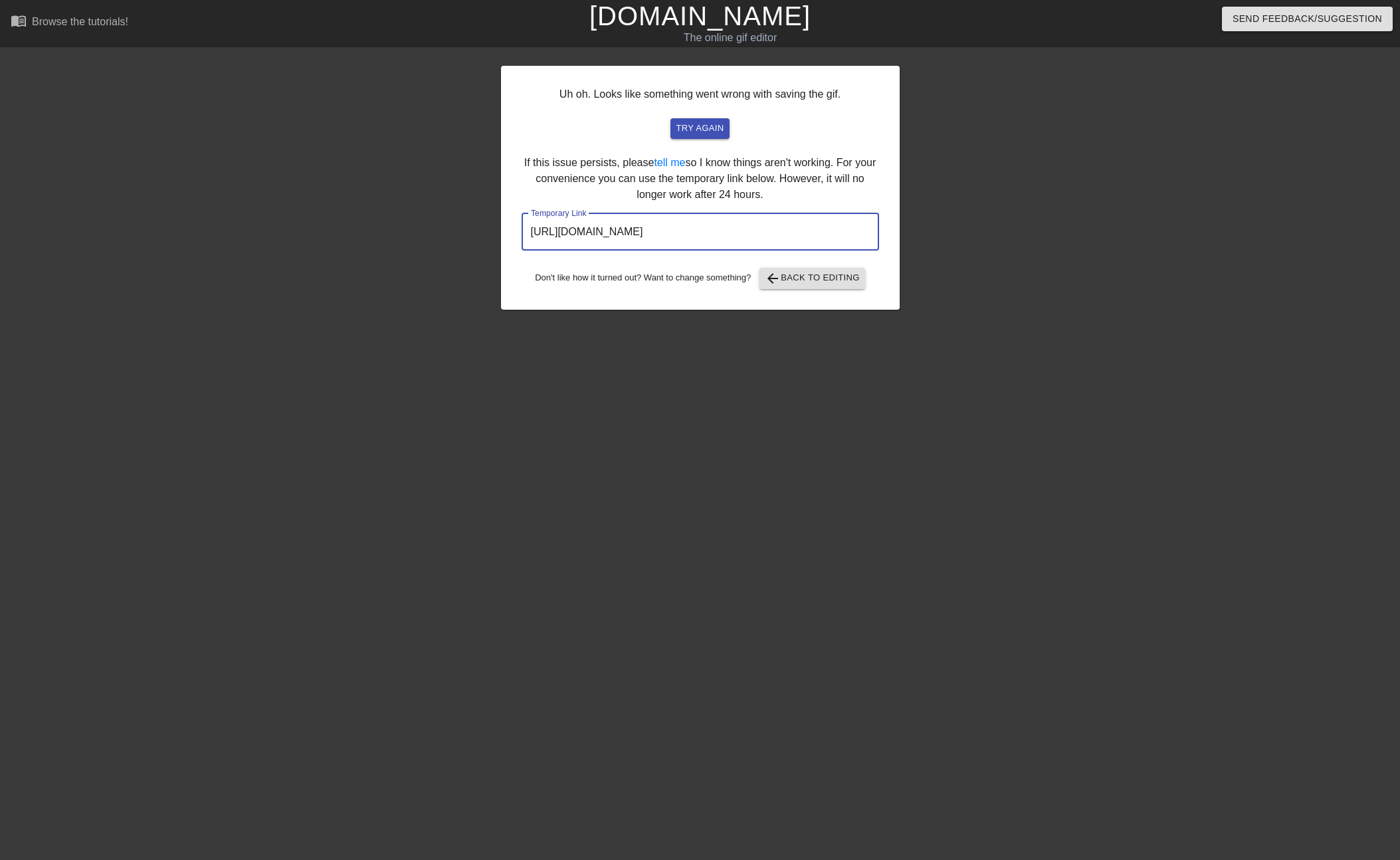
click at [635, 228] on input "[URL][DOMAIN_NAME]" at bounding box center [700, 232] width 358 height 37
